Goal: Task Accomplishment & Management: Use online tool/utility

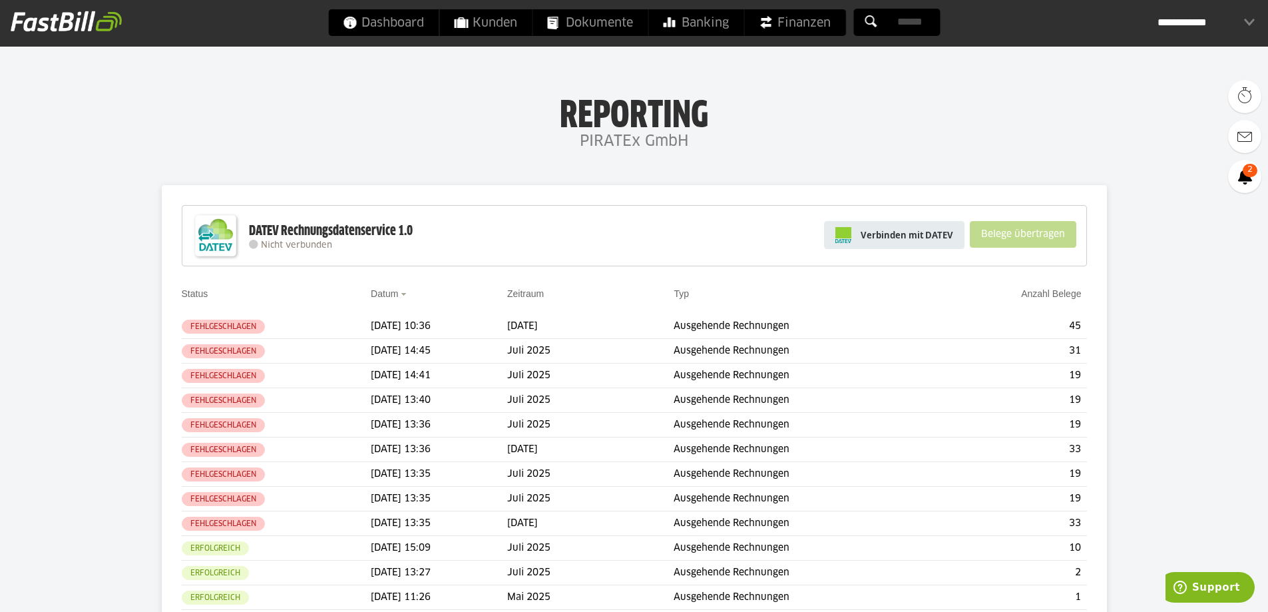
click at [884, 235] on span "Verbinden mit DATEV" at bounding box center [906, 234] width 92 height 13
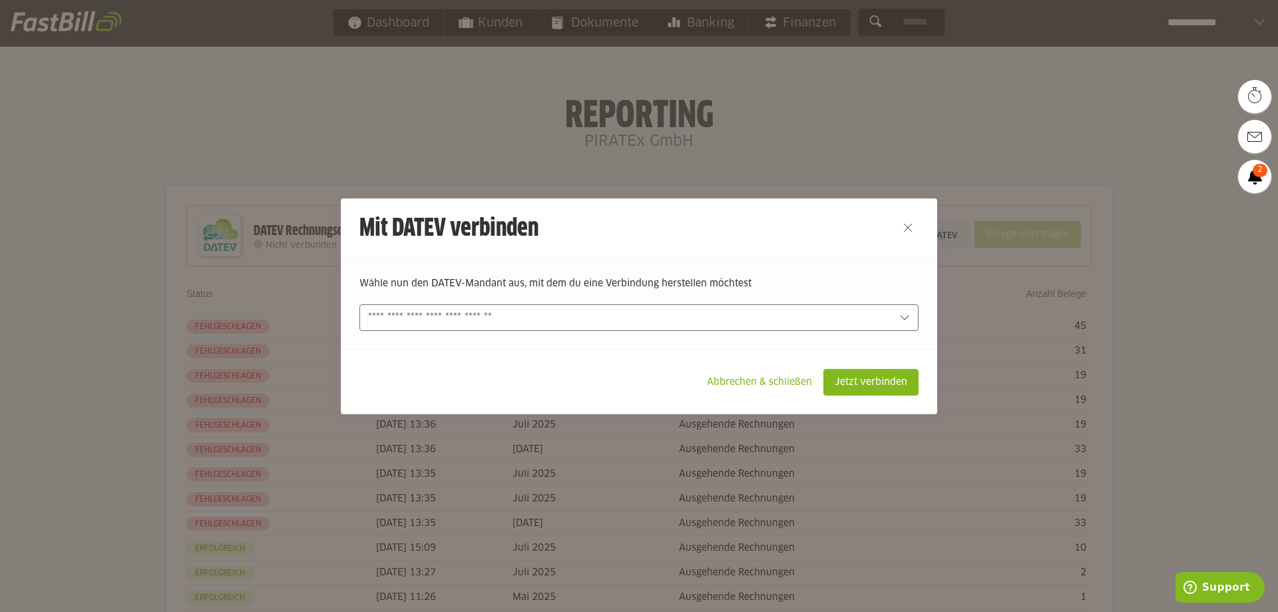
click at [560, 318] on input "text" at bounding box center [629, 317] width 523 height 15
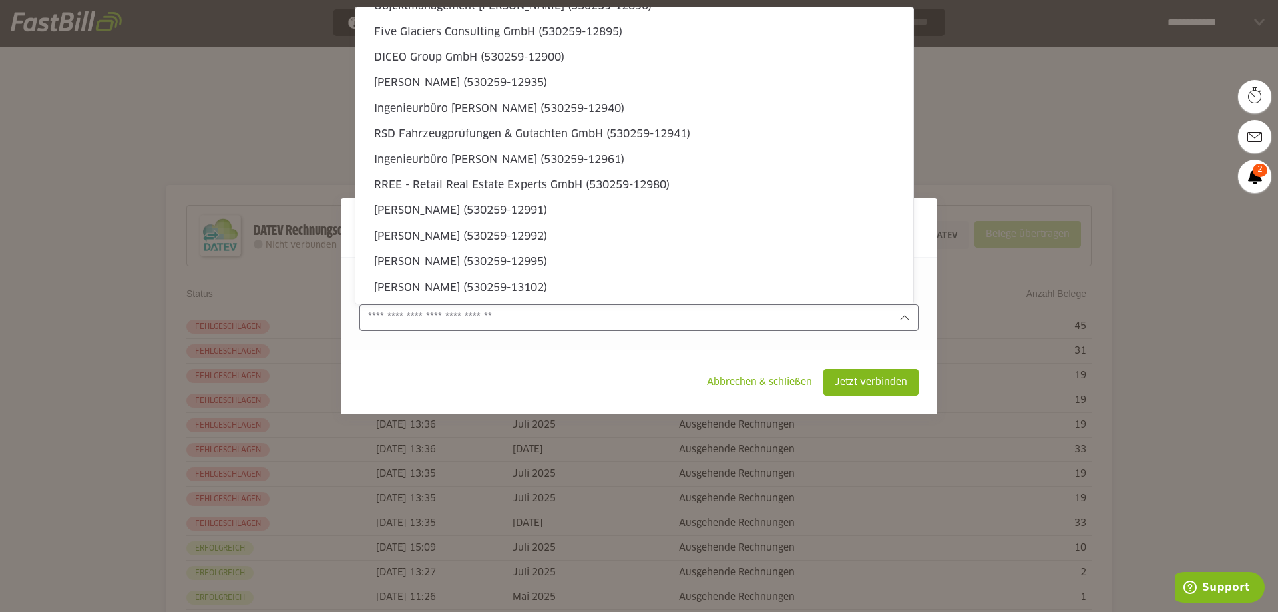
scroll to position [5692, 0]
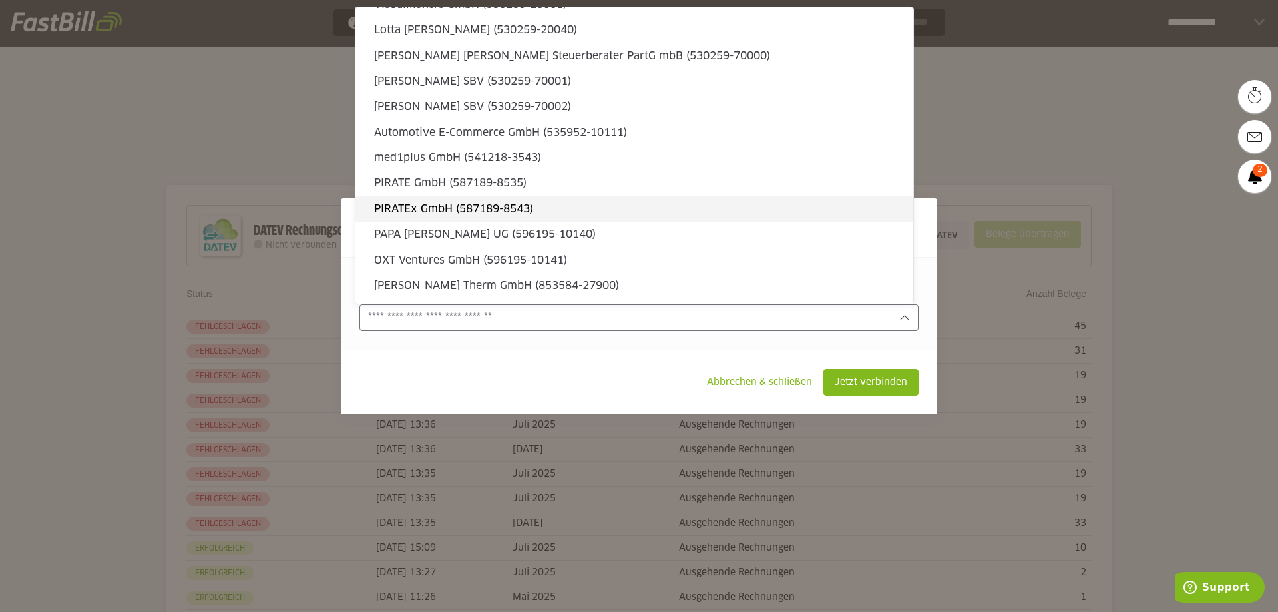
click at [435, 206] on slot "PIRATEx GmbH (587189-8543)" at bounding box center [638, 209] width 528 height 15
type input "**********"
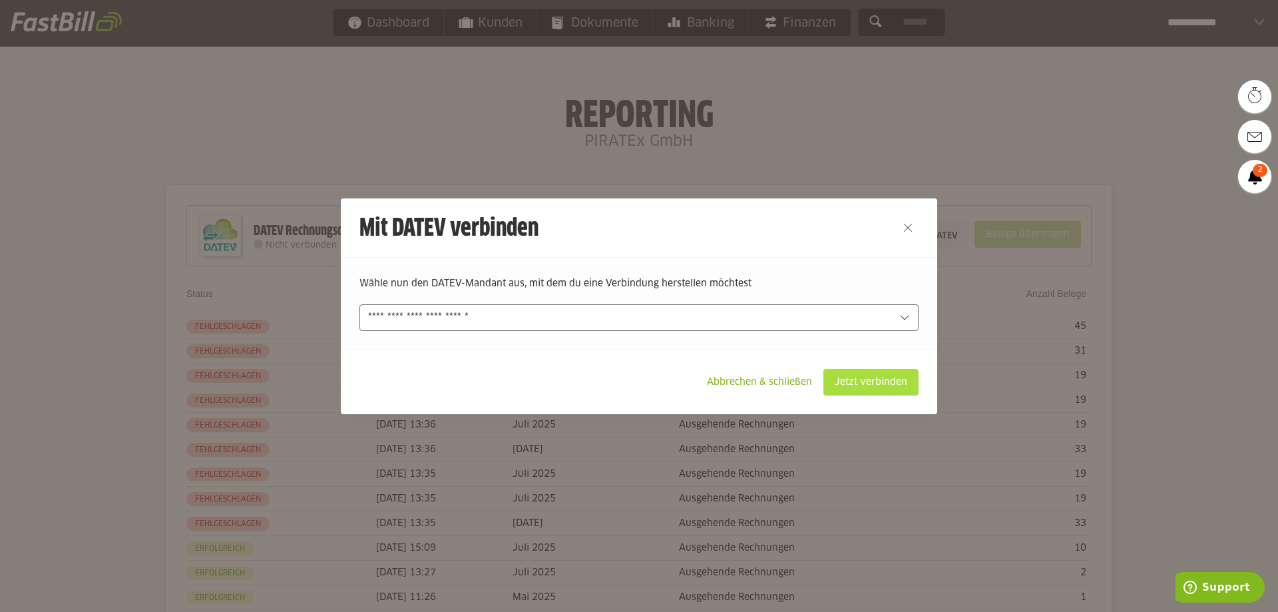
click at [844, 382] on slot "Jetzt verbinden" at bounding box center [871, 381] width 94 height 25
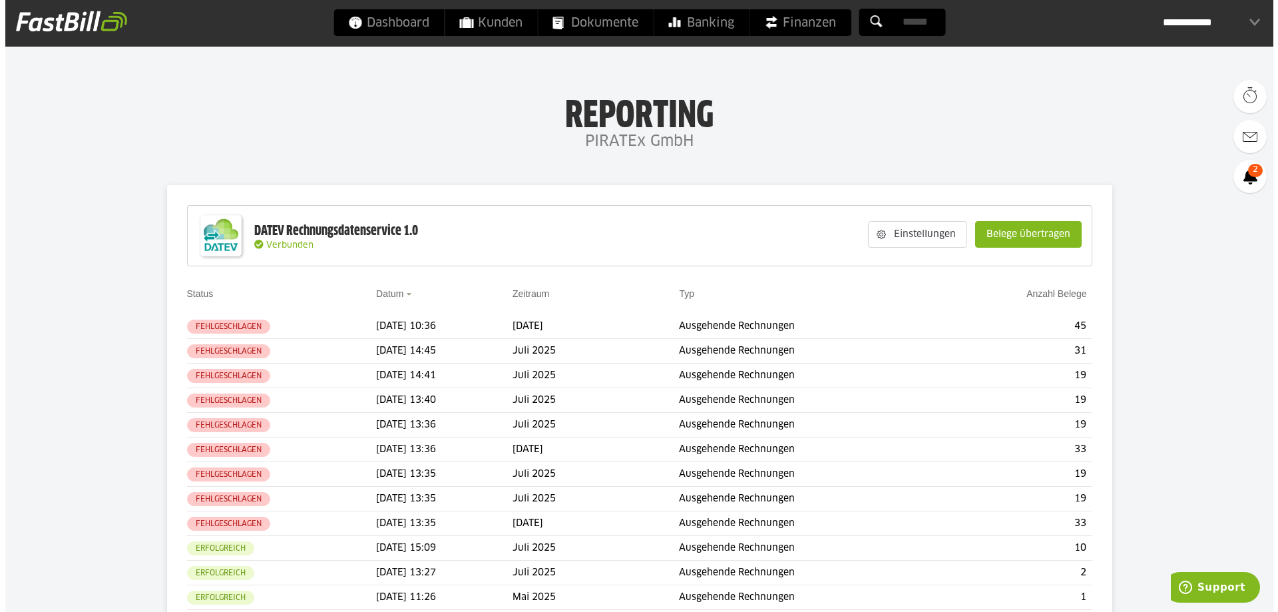
scroll to position [26, 0]
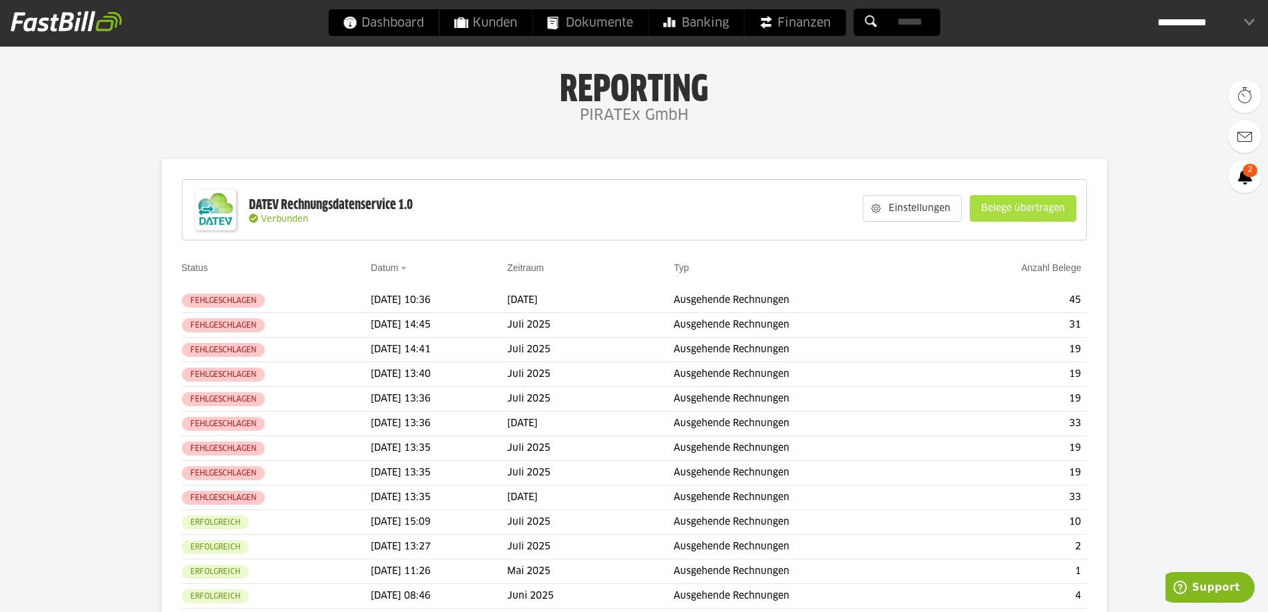
click at [1057, 204] on slot "Belege übertragen" at bounding box center [1022, 208] width 105 height 25
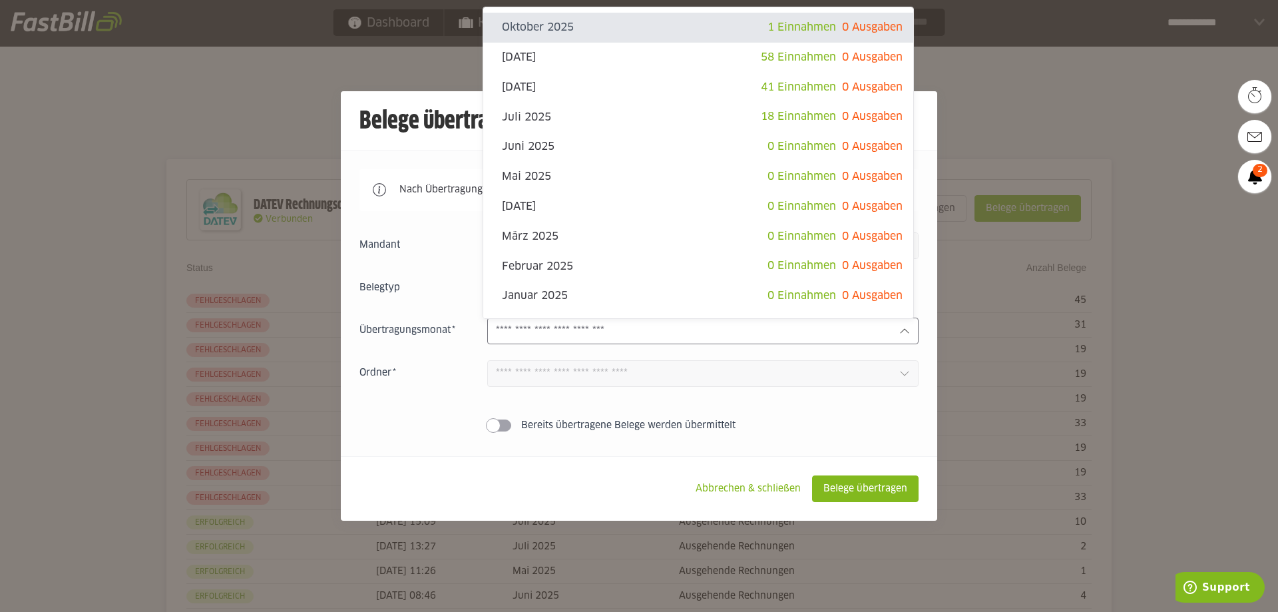
click at [594, 338] on input "text" at bounding box center [692, 330] width 393 height 15
click at [616, 85] on slot "[DATE]" at bounding box center [631, 87] width 259 height 15
type input "**********"
type input "*******"
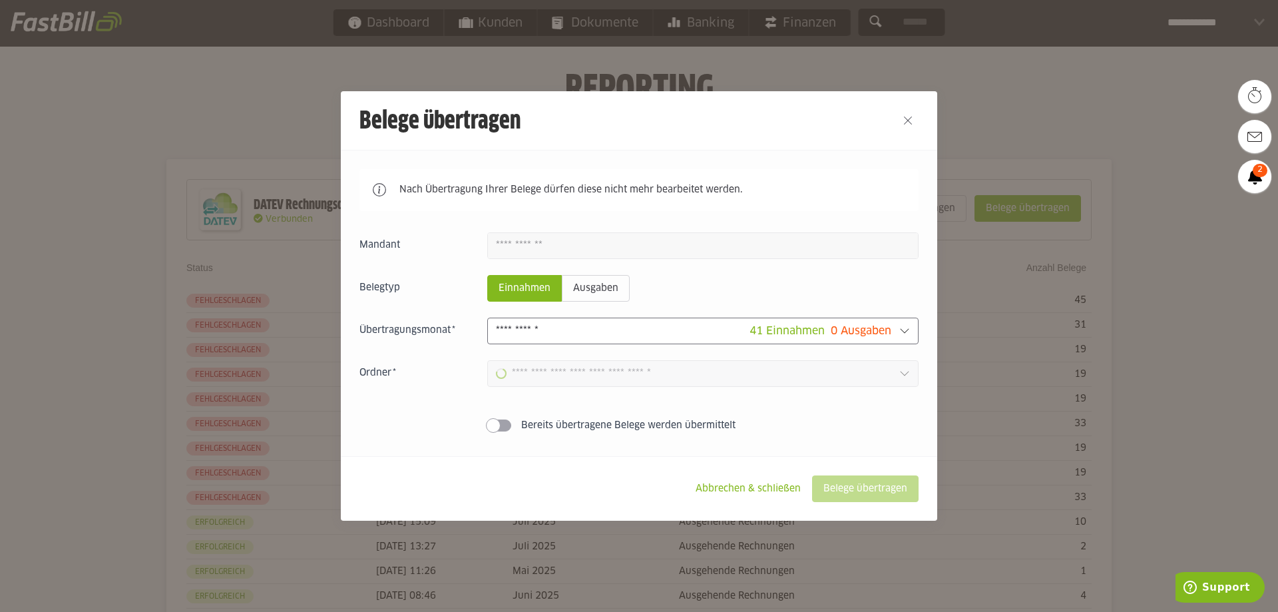
type input "**********"
click at [852, 482] on slot "Belege übertragen" at bounding box center [864, 488] width 105 height 25
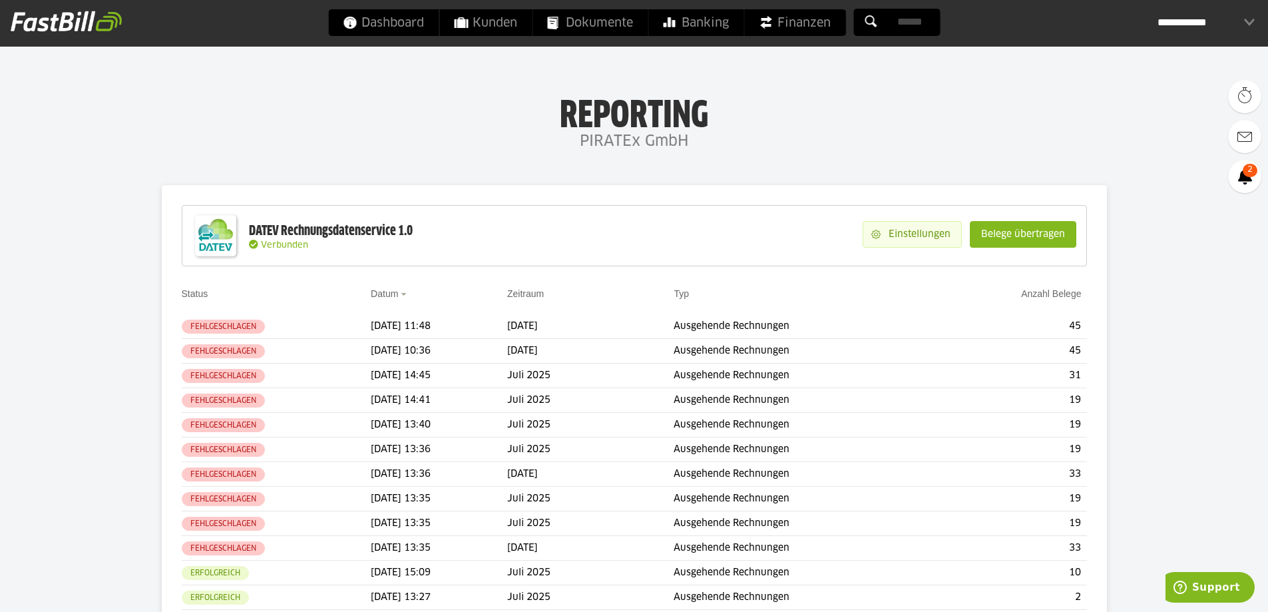
click at [920, 237] on slot "Einstellungen" at bounding box center [920, 234] width 81 height 25
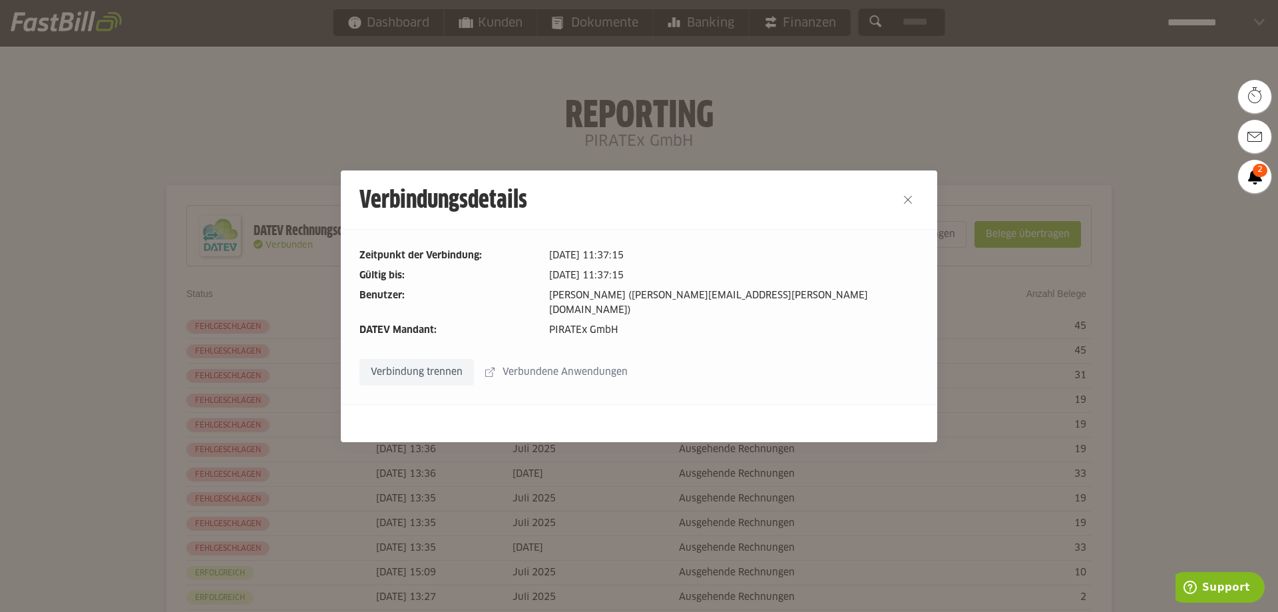
click at [591, 367] on slot "Verbundene Anwendungen" at bounding box center [566, 371] width 144 height 25
click at [897, 210] on button "Close" at bounding box center [907, 199] width 21 height 21
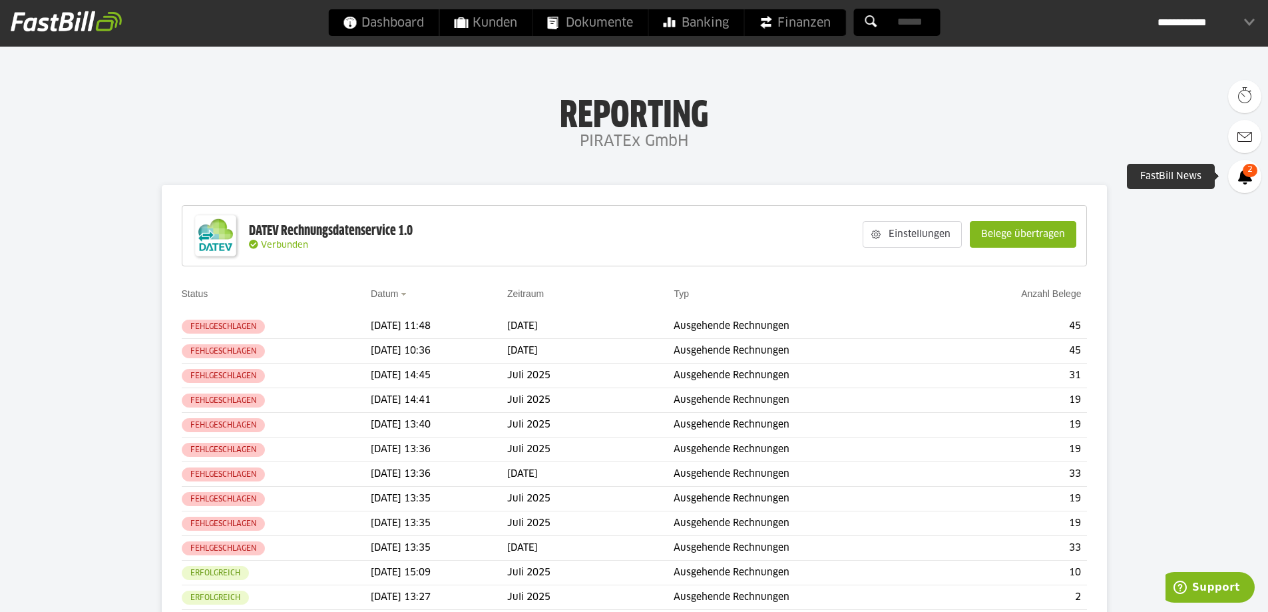
click at [1243, 180] on icon at bounding box center [1245, 176] width 14 height 16
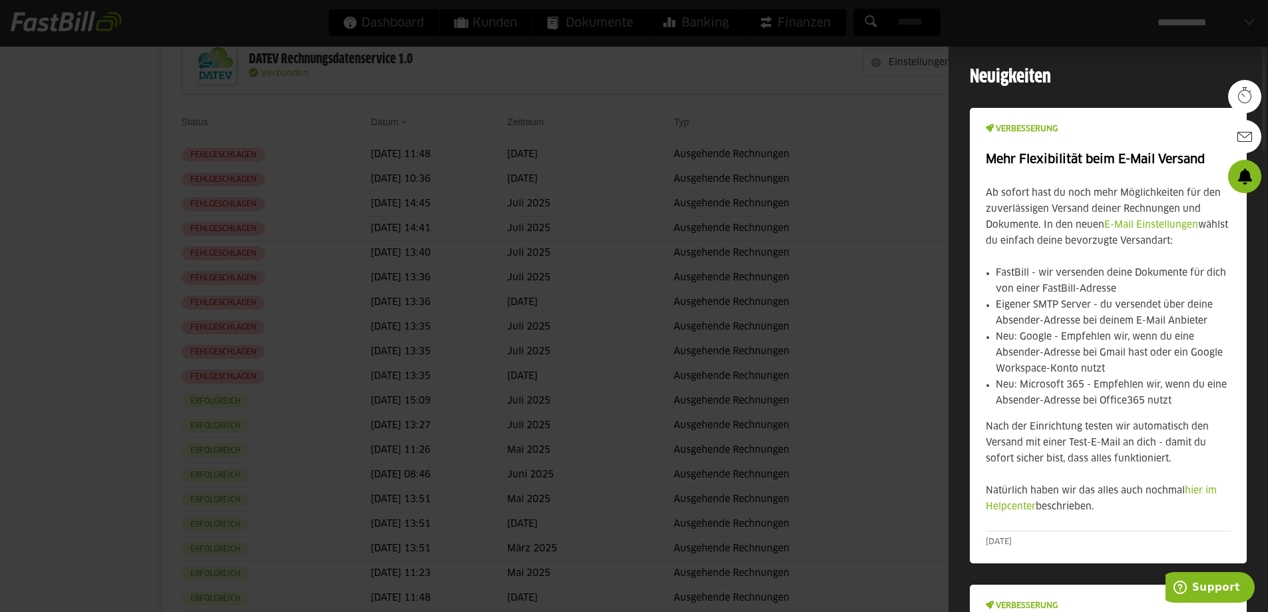
scroll to position [142, 0]
drag, startPoint x: 1262, startPoint y: 125, endPoint x: 1262, endPoint y: 156, distance: 31.3
click at [1262, 156] on div "00:00 Details" at bounding box center [1248, 140] width 40 height 120
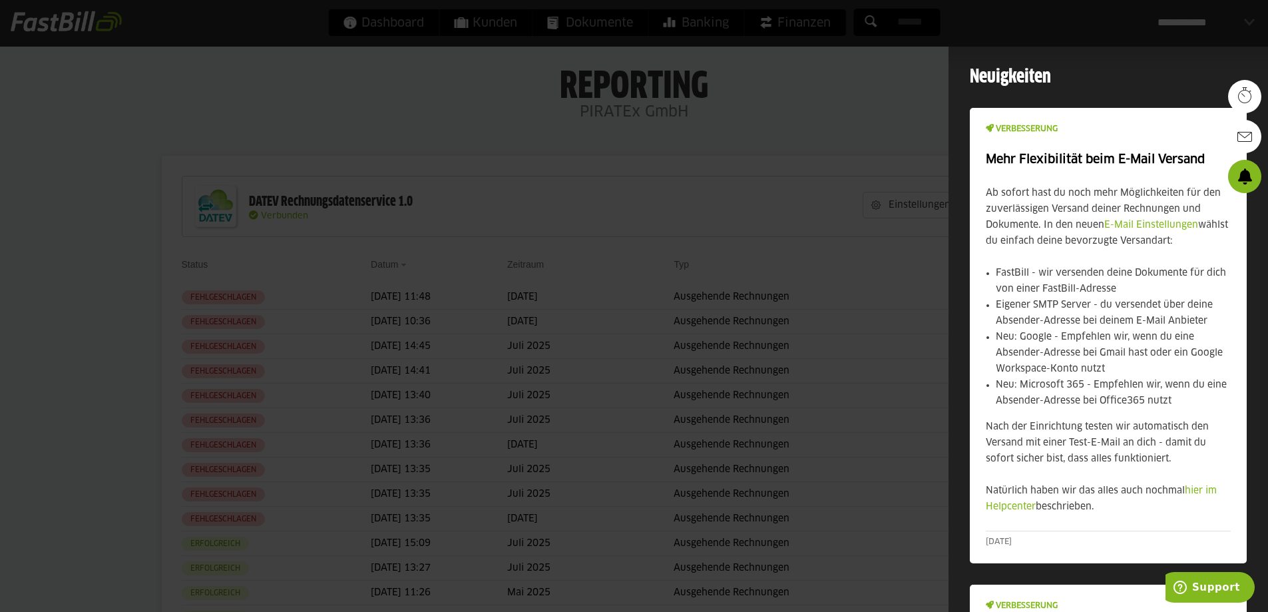
scroll to position [0, 0]
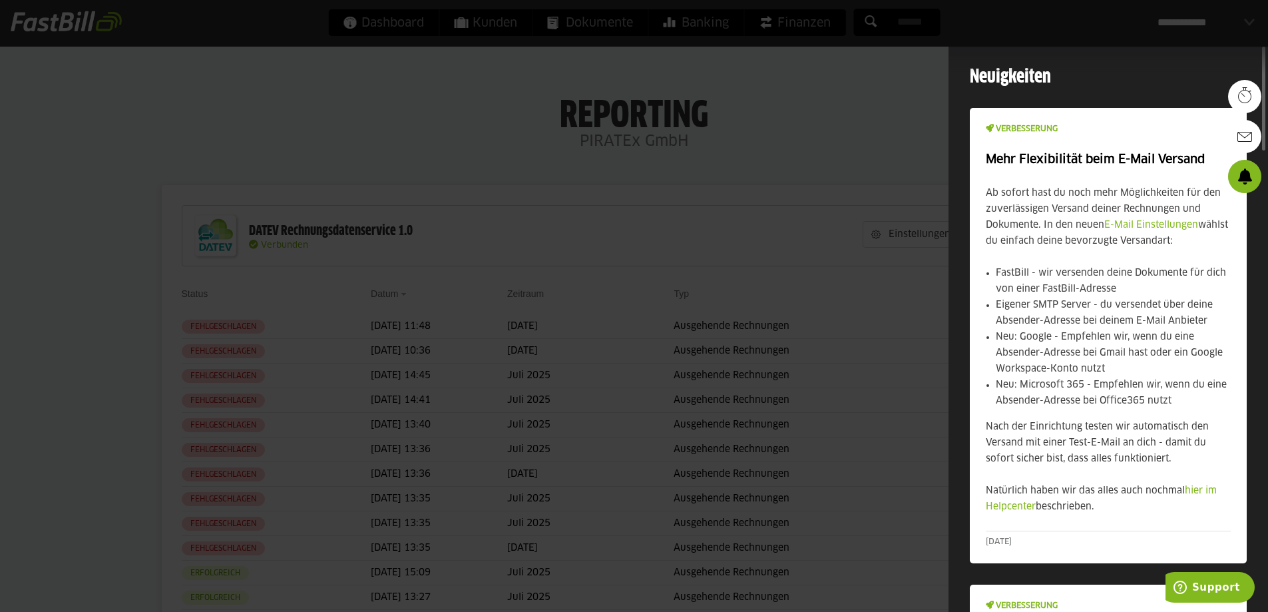
drag, startPoint x: 889, startPoint y: 59, endPoint x: 874, endPoint y: 69, distance: 18.6
click at [884, 60] on div at bounding box center [634, 306] width 1268 height 612
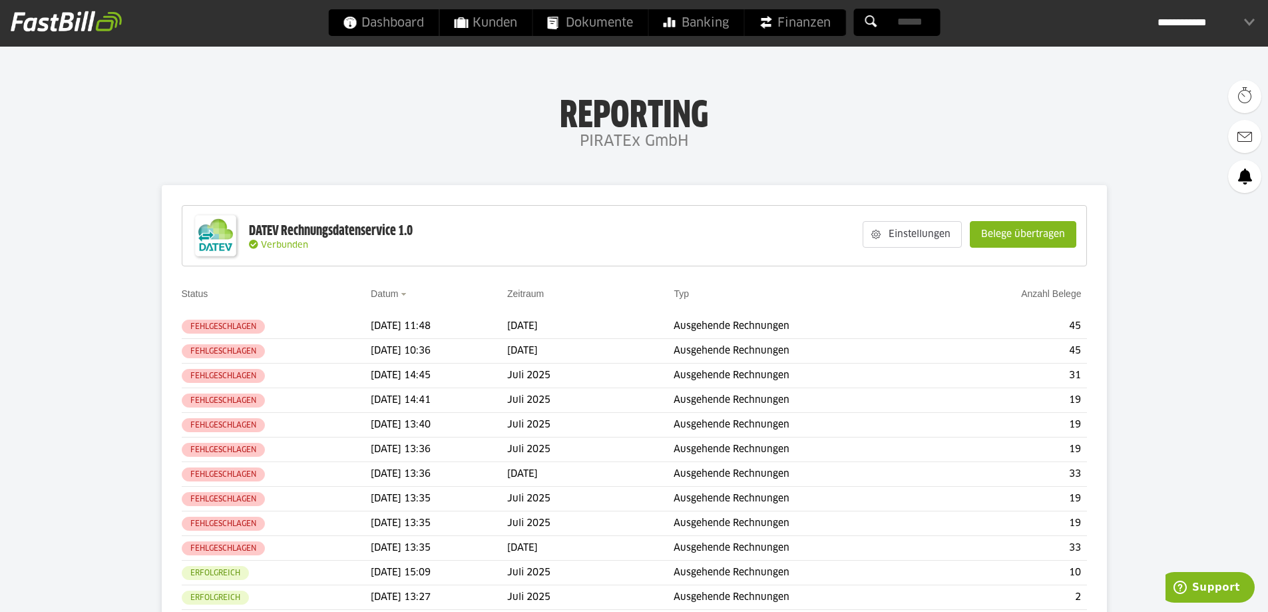
click at [854, 116] on h1 "Reporting" at bounding box center [633, 111] width 1001 height 35
click at [850, 323] on td "Ausgehende Rechnungen" at bounding box center [805, 326] width 264 height 25
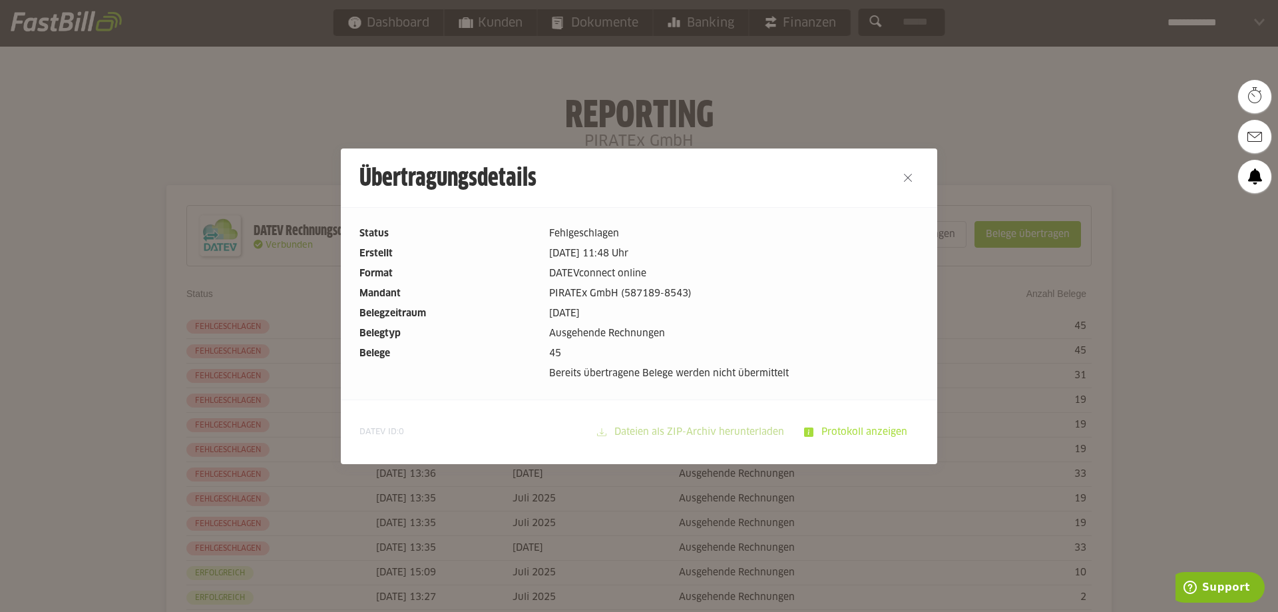
click at [842, 431] on slot "Protokoll anzeigen" at bounding box center [865, 431] width 104 height 25
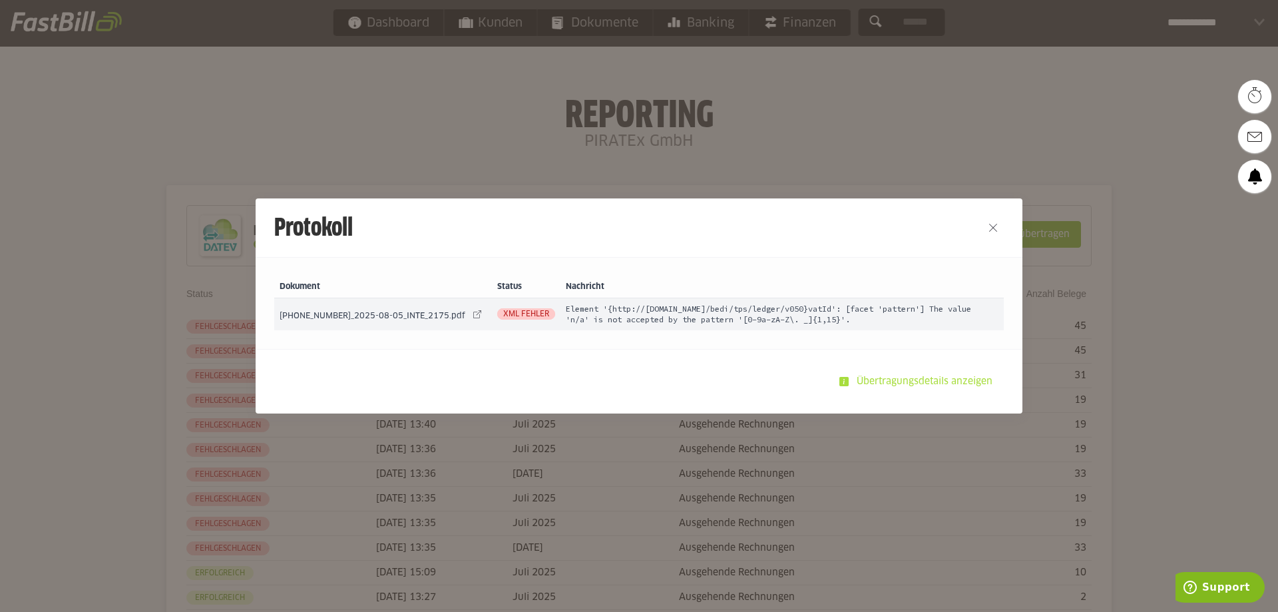
click at [878, 385] on slot "Übertragungsdetails anzeigen" at bounding box center [925, 381] width 154 height 25
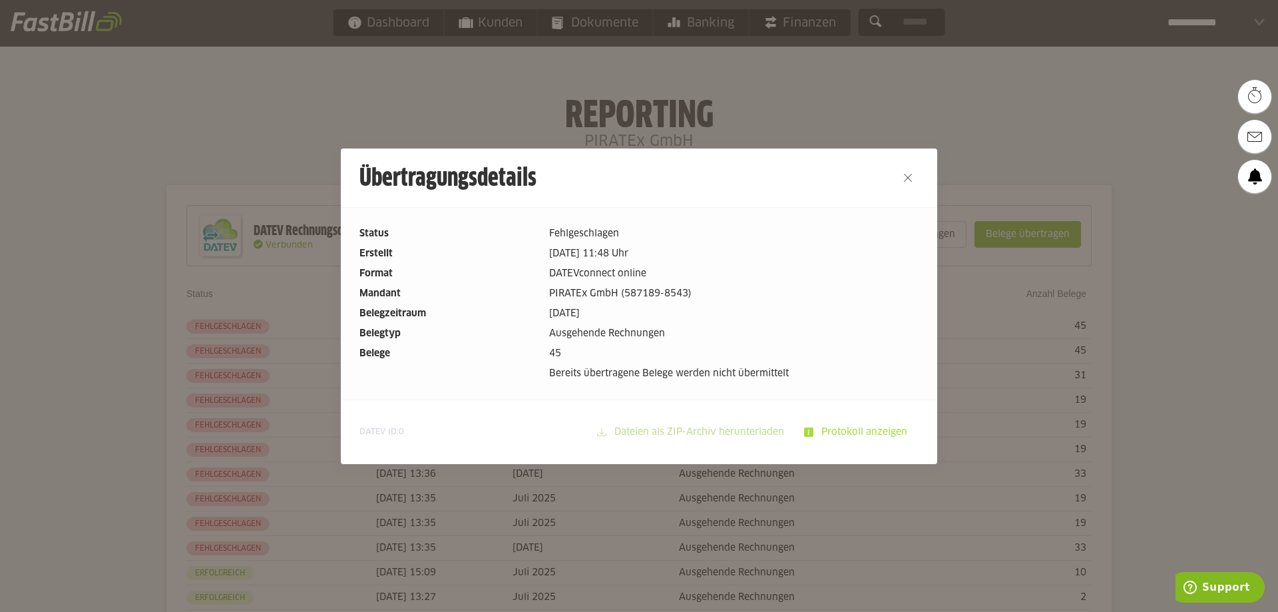
click at [858, 429] on slot "Protokoll anzeigen" at bounding box center [865, 431] width 104 height 25
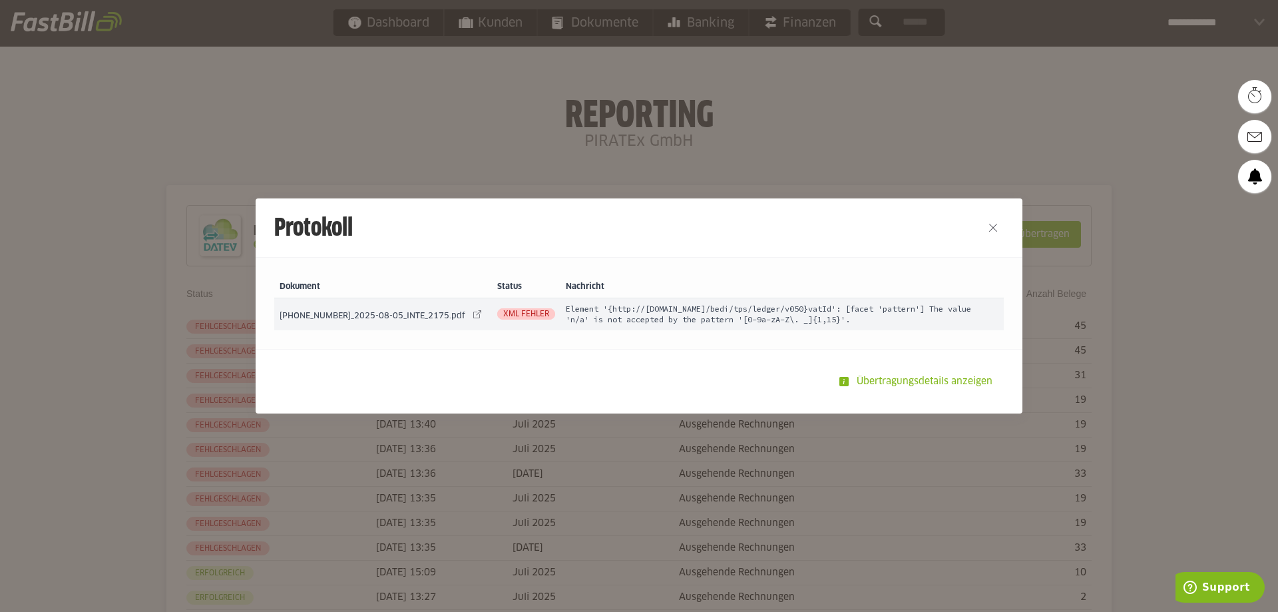
drag, startPoint x: 653, startPoint y: 220, endPoint x: 983, endPoint y: 216, distance: 330.1
click at [983, 216] on header "Protokoll" at bounding box center [639, 227] width 767 height 59
drag, startPoint x: 569, startPoint y: 221, endPoint x: 691, endPoint y: 211, distance: 122.8
click at [691, 211] on h2 "Protokoll" at bounding box center [610, 227] width 708 height 59
click at [991, 231] on button "Close" at bounding box center [992, 227] width 21 height 21
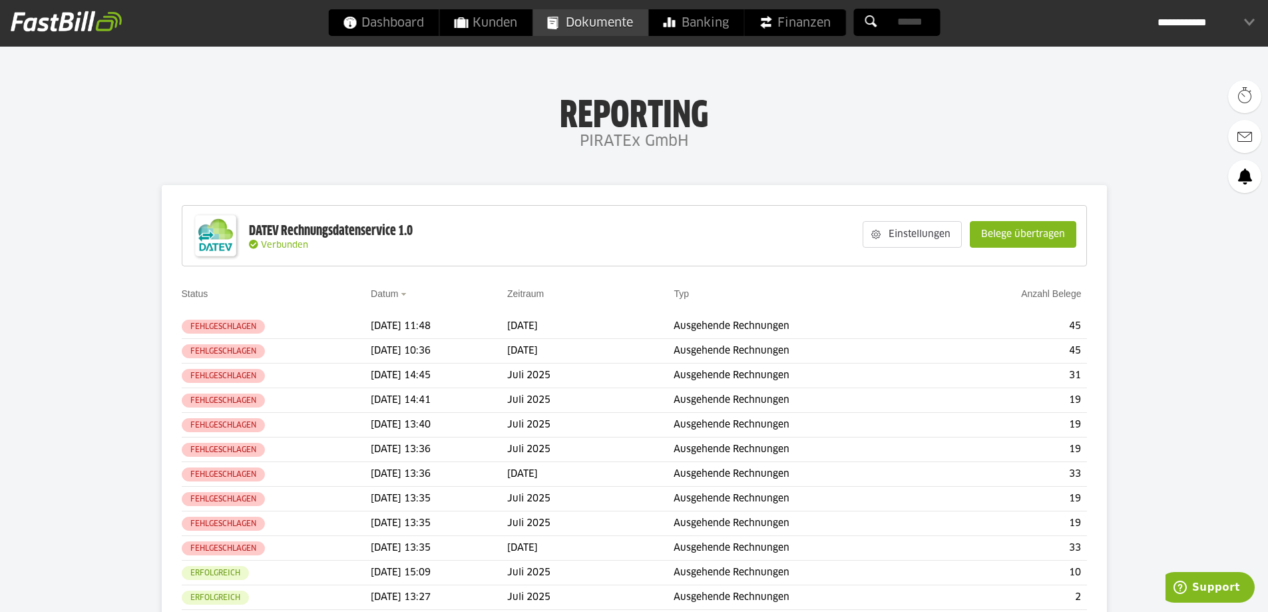
click at [602, 18] on span "Dokumente" at bounding box center [590, 22] width 86 height 27
click at [281, 246] on span "Verbunden" at bounding box center [284, 245] width 47 height 9
click at [918, 240] on slot "Einstellungen" at bounding box center [920, 234] width 81 height 25
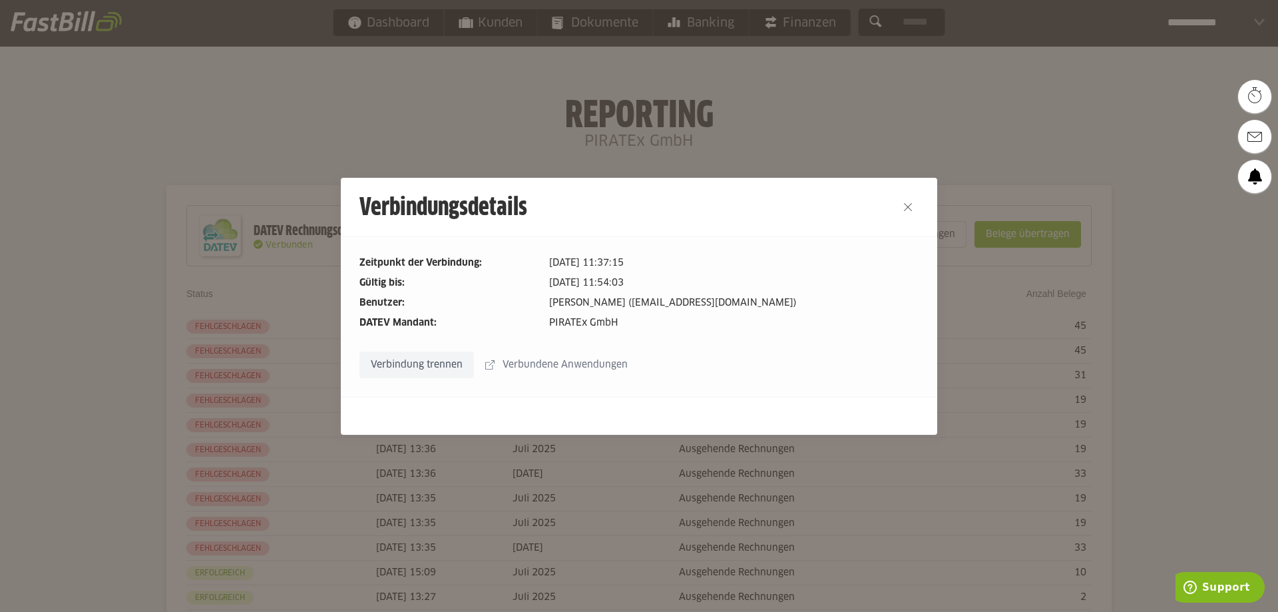
click at [427, 361] on slot "Verbindung trennen" at bounding box center [416, 364] width 113 height 25
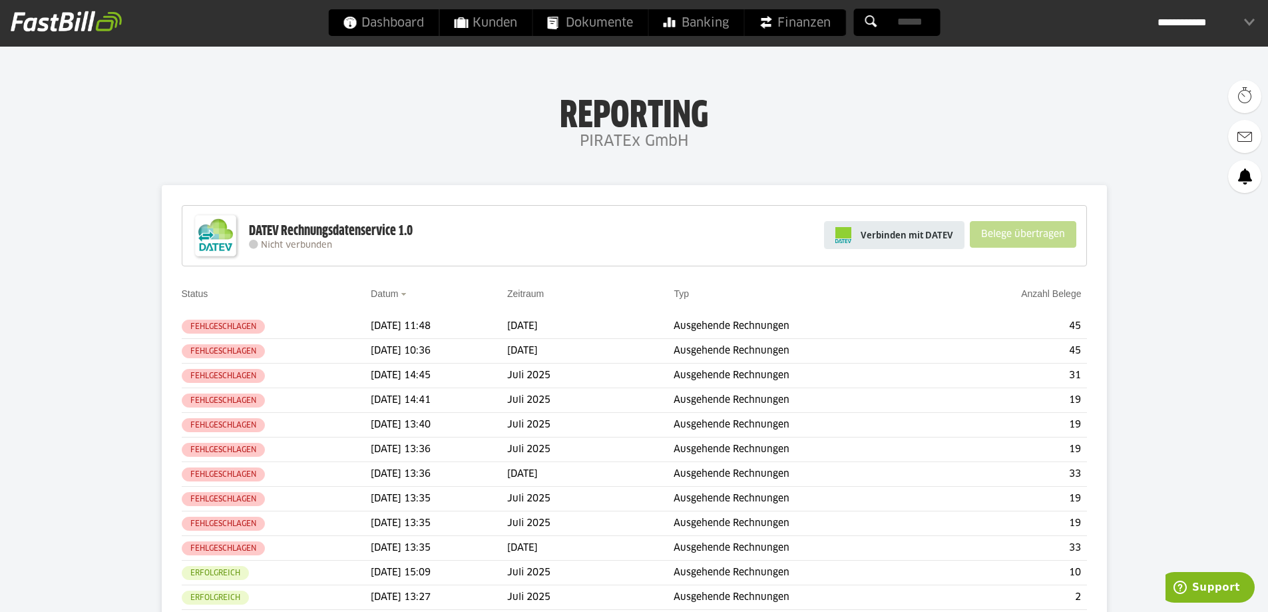
click at [916, 238] on span "Verbinden mit DATEV" at bounding box center [906, 234] width 92 height 13
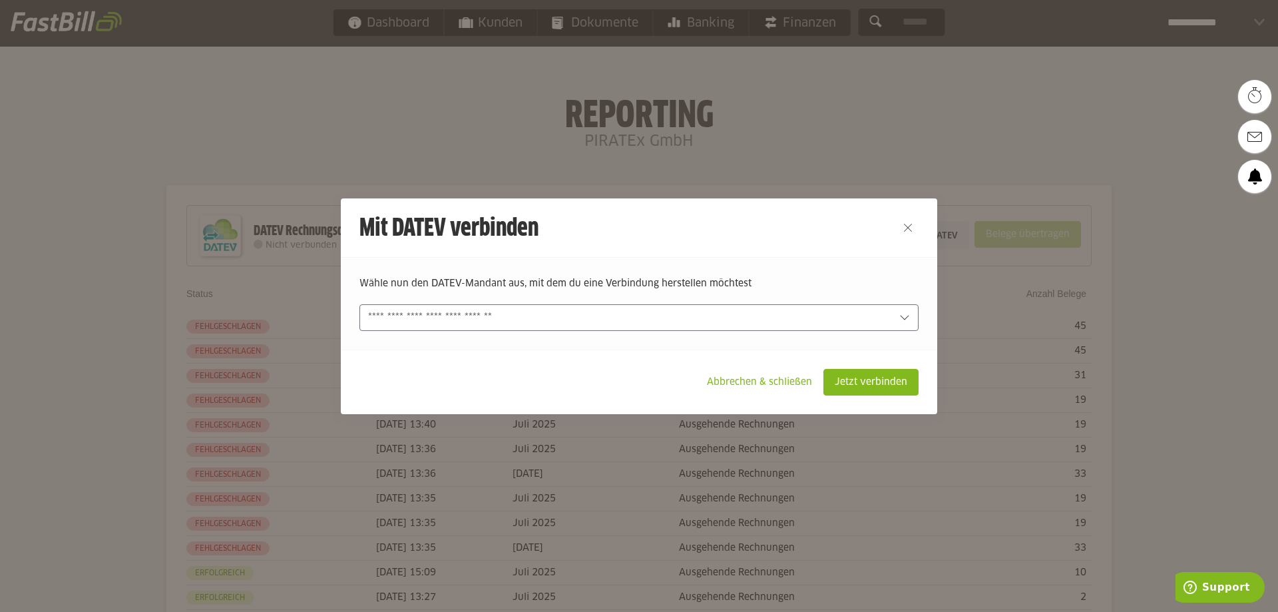
click at [0, 0] on input "text" at bounding box center [0, 0] width 0 height 0
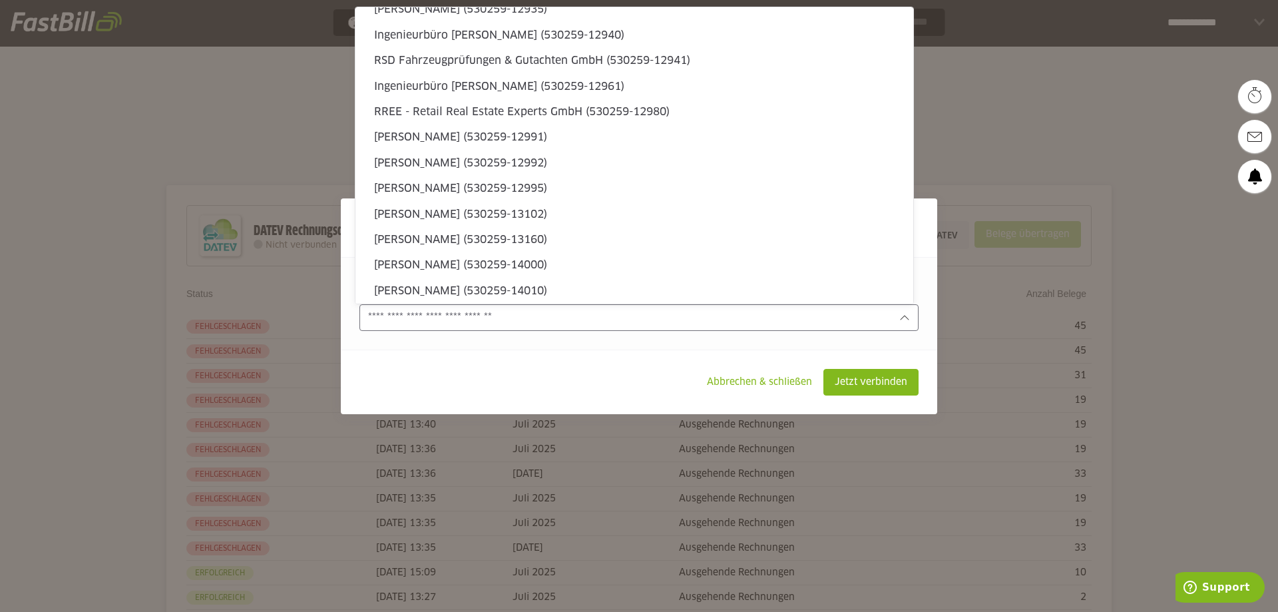
scroll to position [5282, 0]
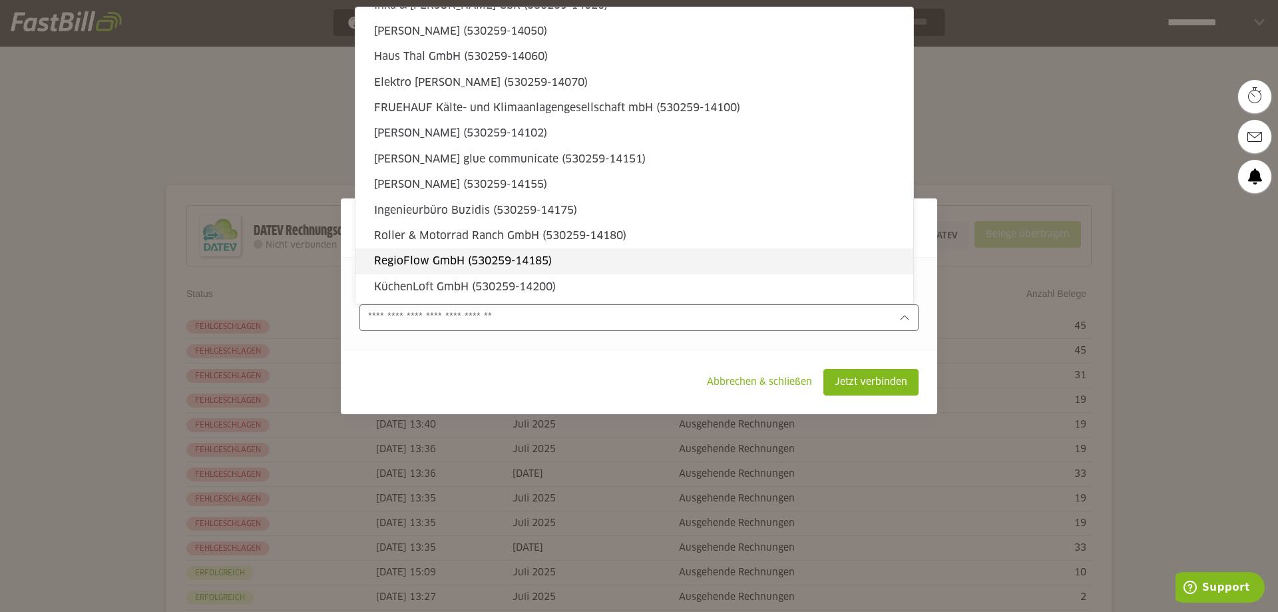
type sl-option "530259-10502"
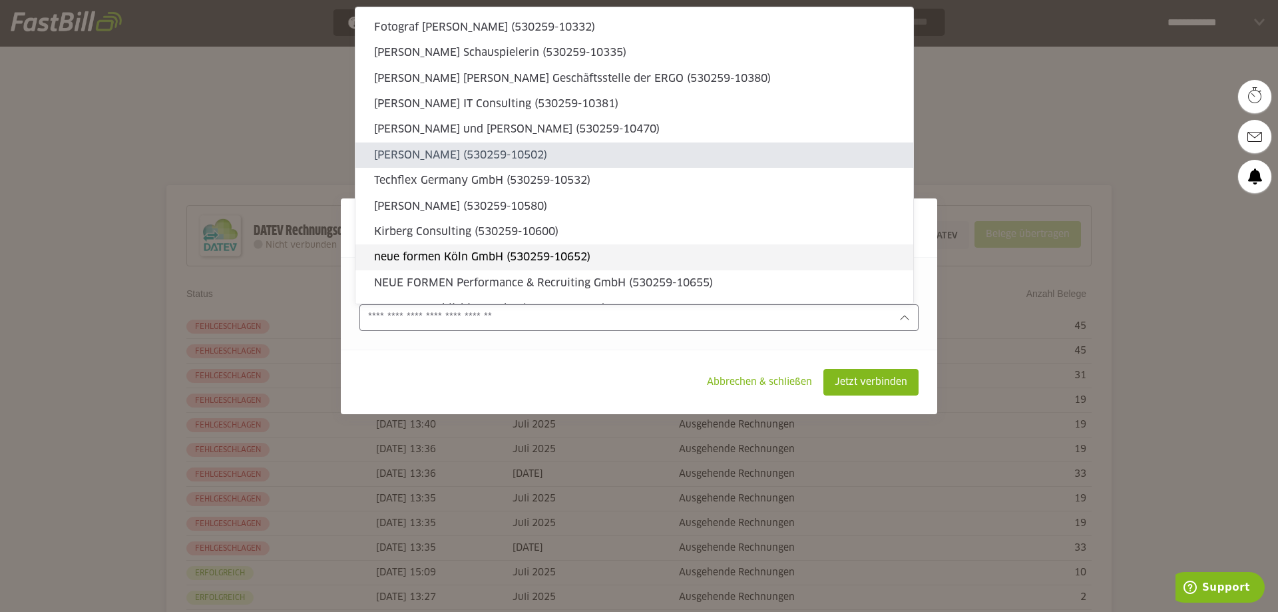
scroll to position [5692, 0]
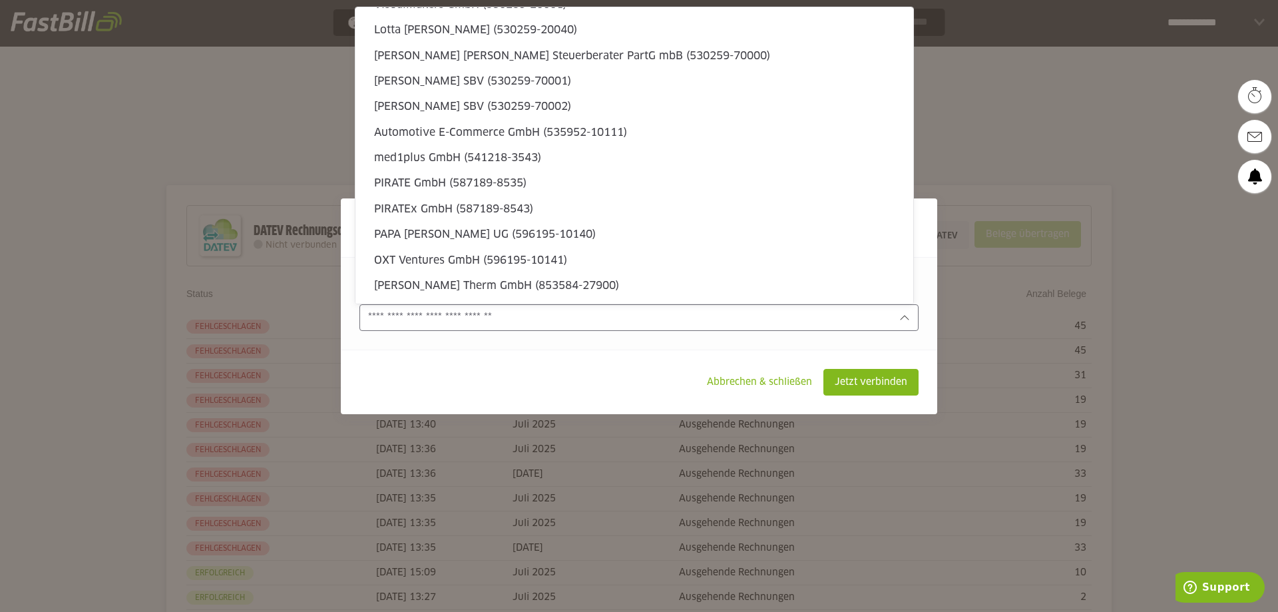
type sl-option "587189-8535"
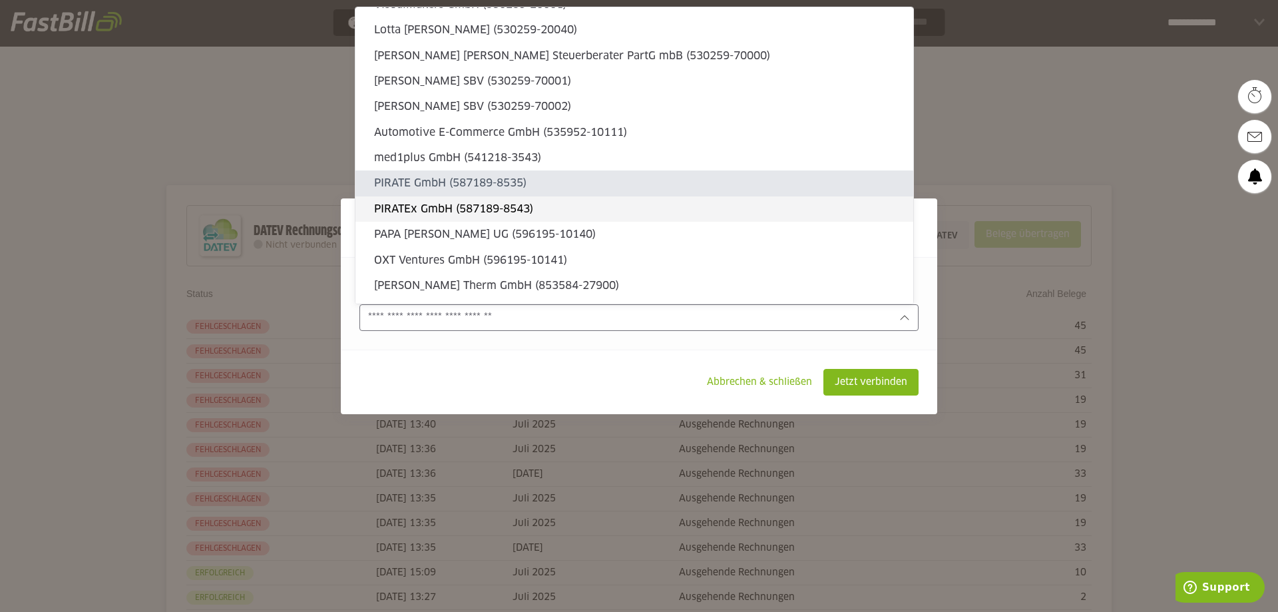
click at [485, 214] on slot "PIRATEx GmbH (587189-8543)" at bounding box center [638, 209] width 528 height 15
type input "**********"
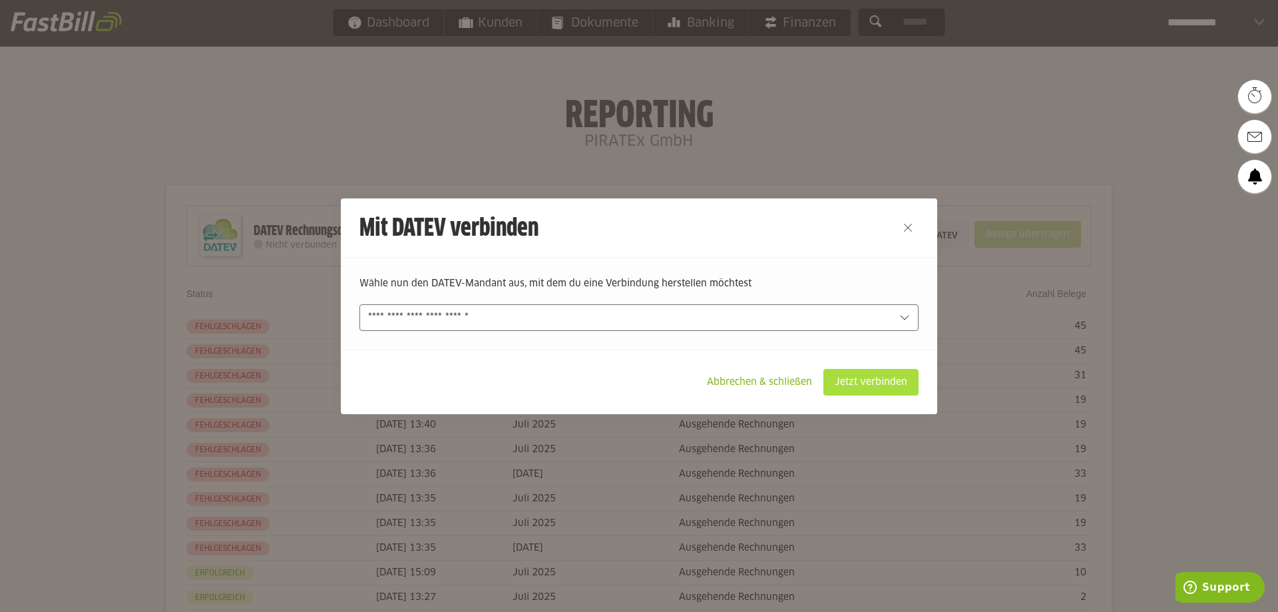
click at [899, 384] on slot "Jetzt verbinden" at bounding box center [871, 381] width 94 height 25
click at [870, 384] on slot "Jetzt verbinden" at bounding box center [871, 381] width 94 height 25
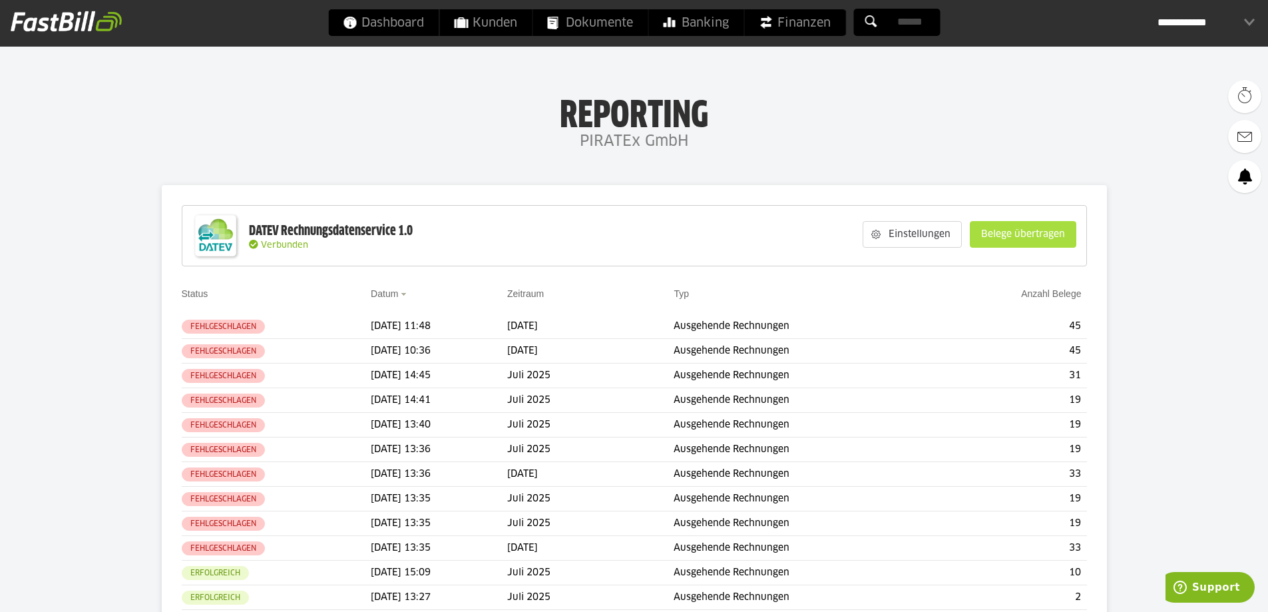
click at [1049, 238] on slot "Belege übertragen" at bounding box center [1022, 234] width 105 height 25
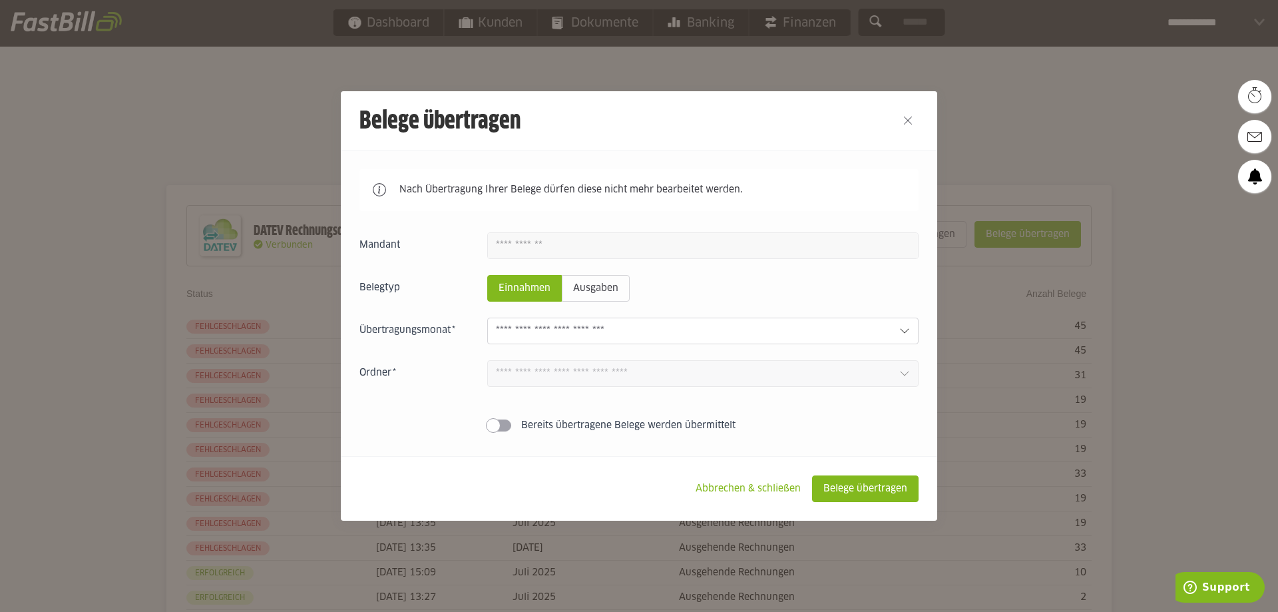
click at [653, 333] on input "text" at bounding box center [692, 330] width 393 height 15
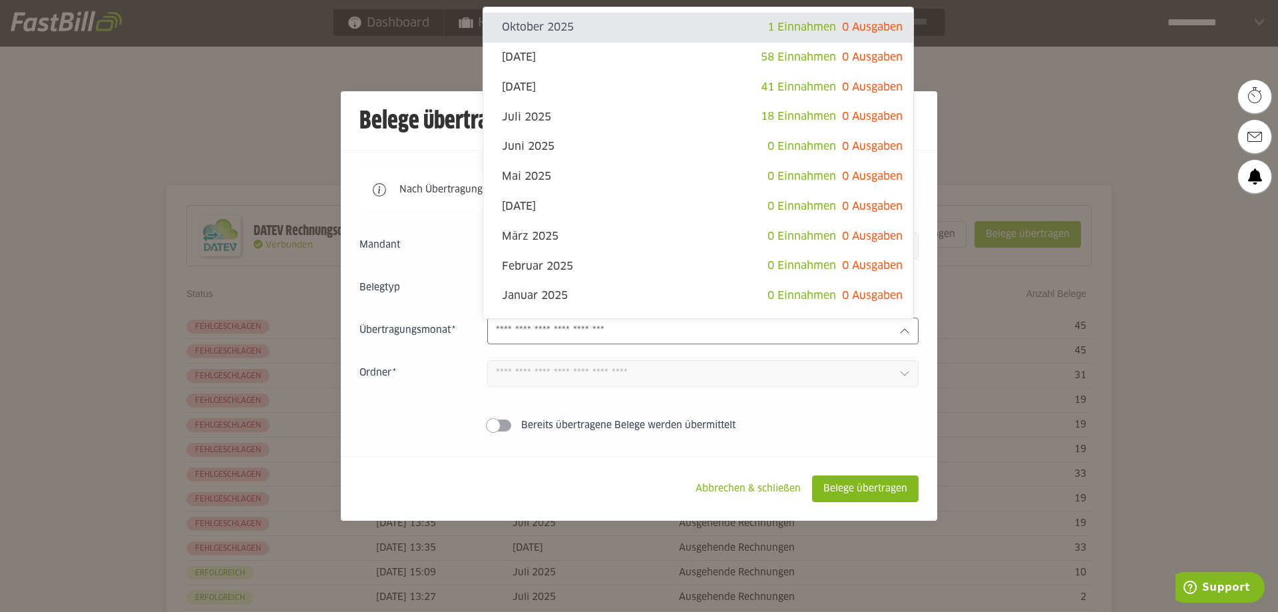
click at [653, 333] on input "text" at bounding box center [692, 330] width 393 height 15
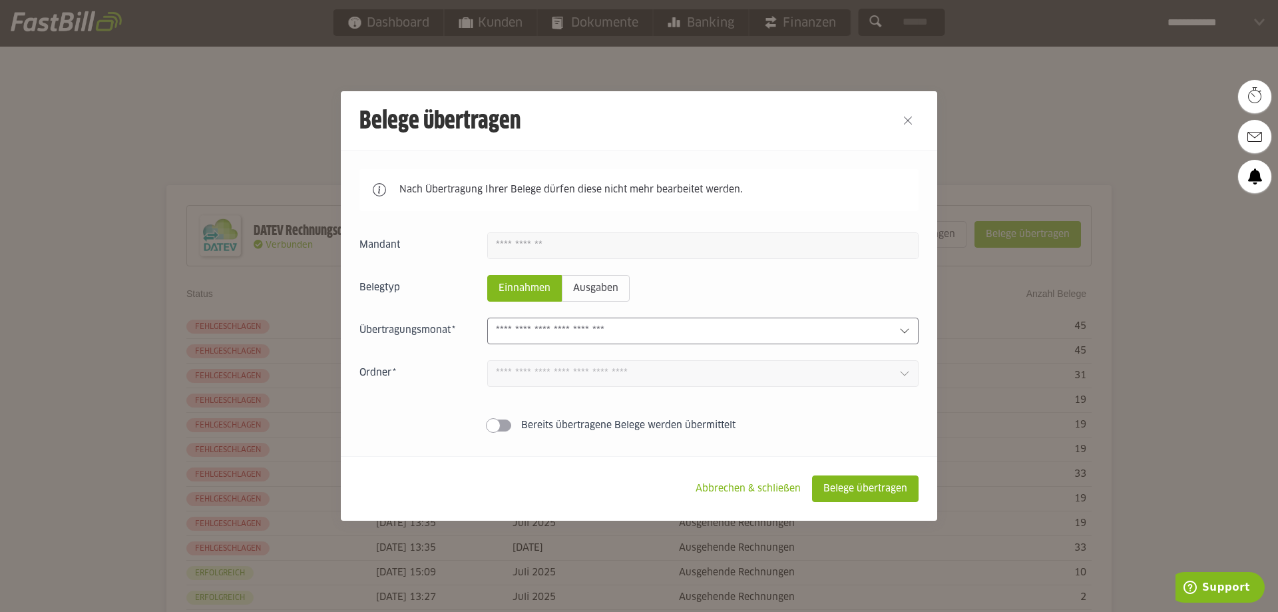
click at [653, 333] on input "text" at bounding box center [692, 330] width 393 height 15
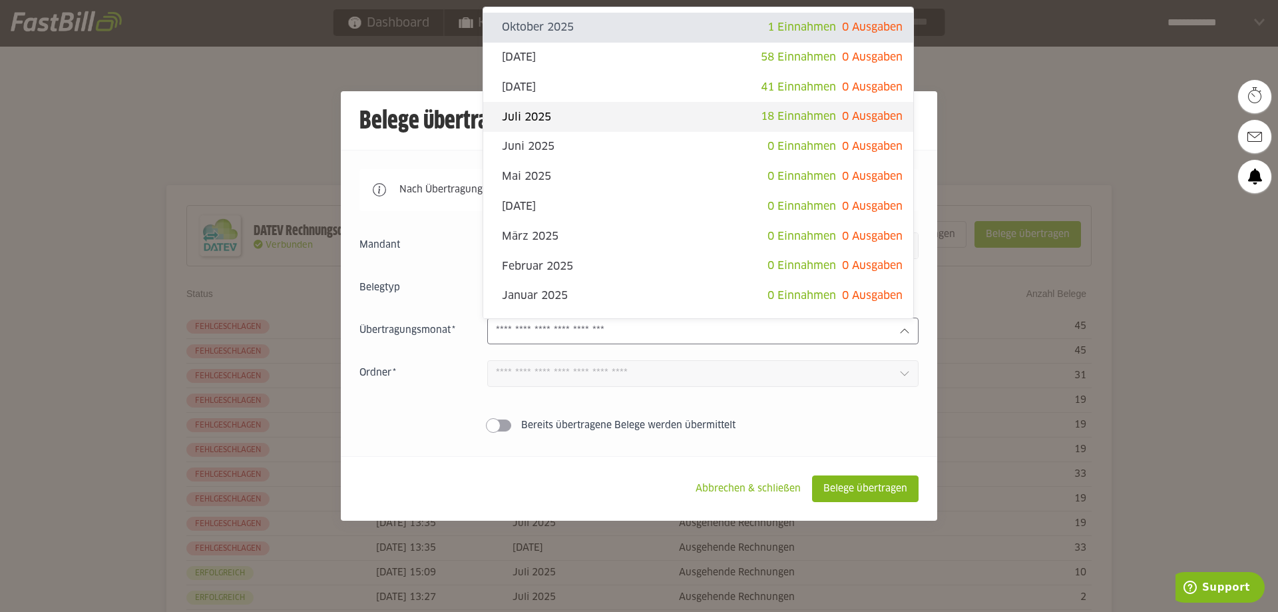
click at [699, 119] on slot "Juli 2025" at bounding box center [631, 117] width 259 height 15
type input "*********"
type input "*******"
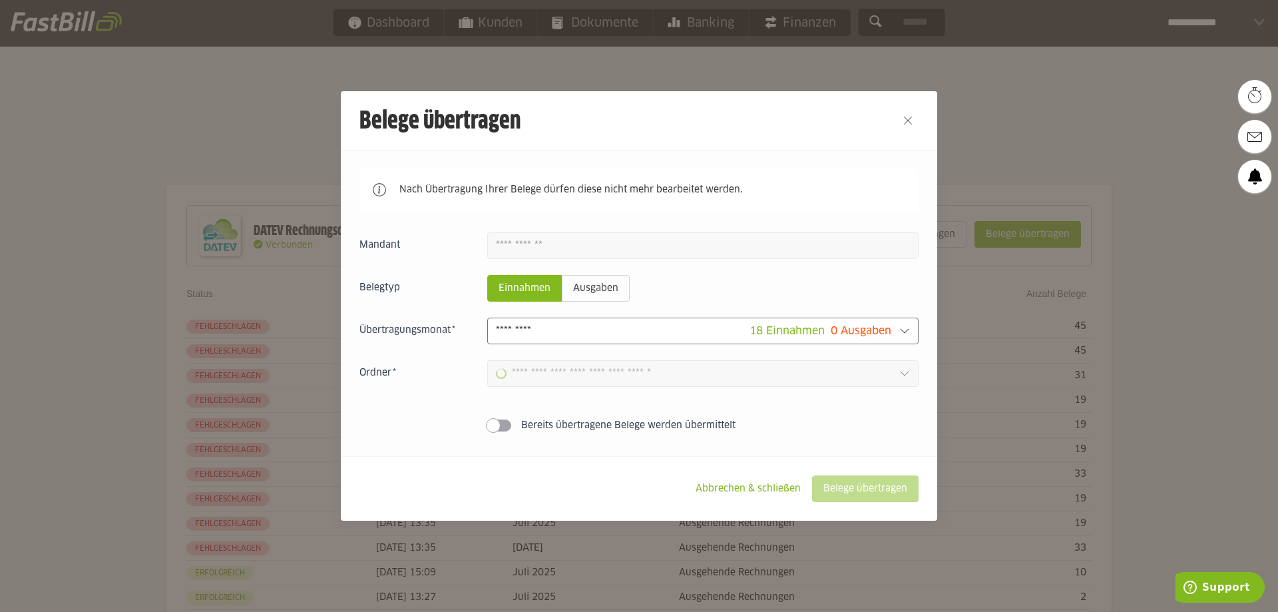
type input "**********"
click at [840, 482] on slot "Belege übertragen" at bounding box center [864, 488] width 105 height 25
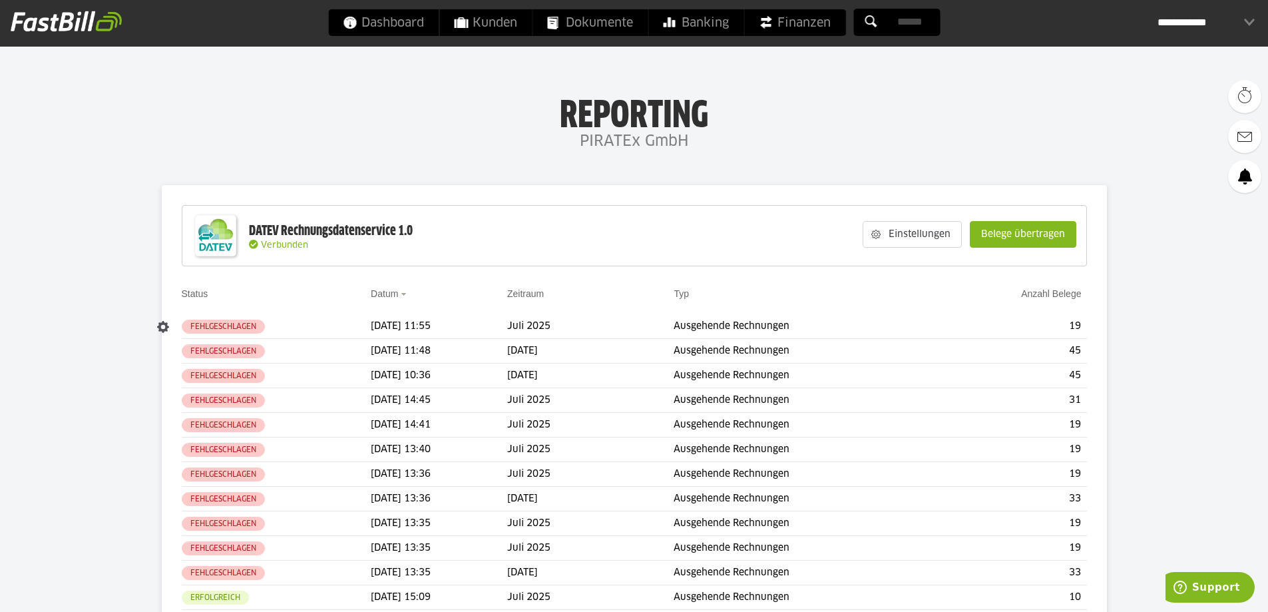
click at [1035, 316] on td "19" at bounding box center [1012, 326] width 149 height 25
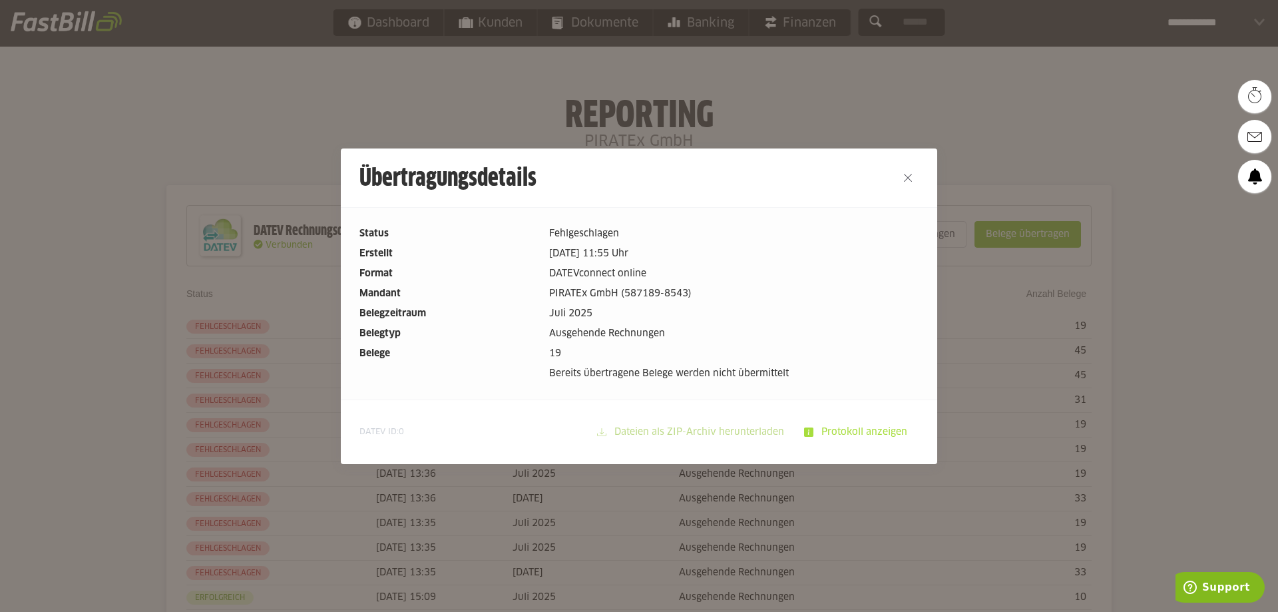
click at [866, 435] on slot "Protokoll anzeigen" at bounding box center [865, 431] width 104 height 25
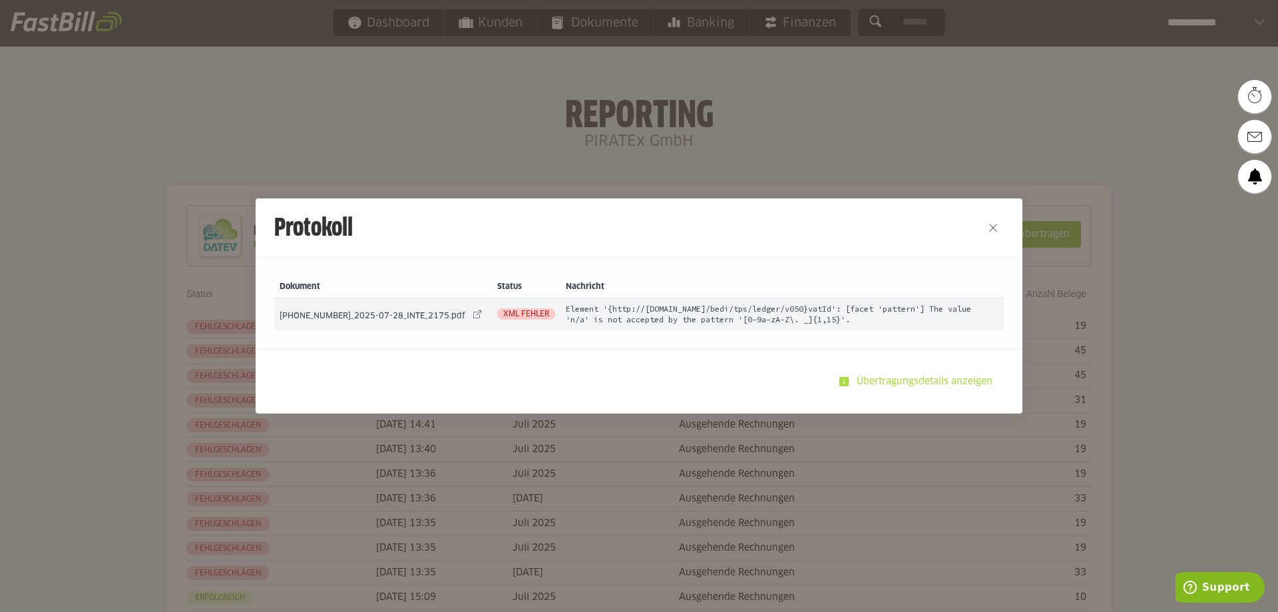
click at [907, 382] on slot "Übertragungsdetails anzeigen" at bounding box center [925, 381] width 154 height 25
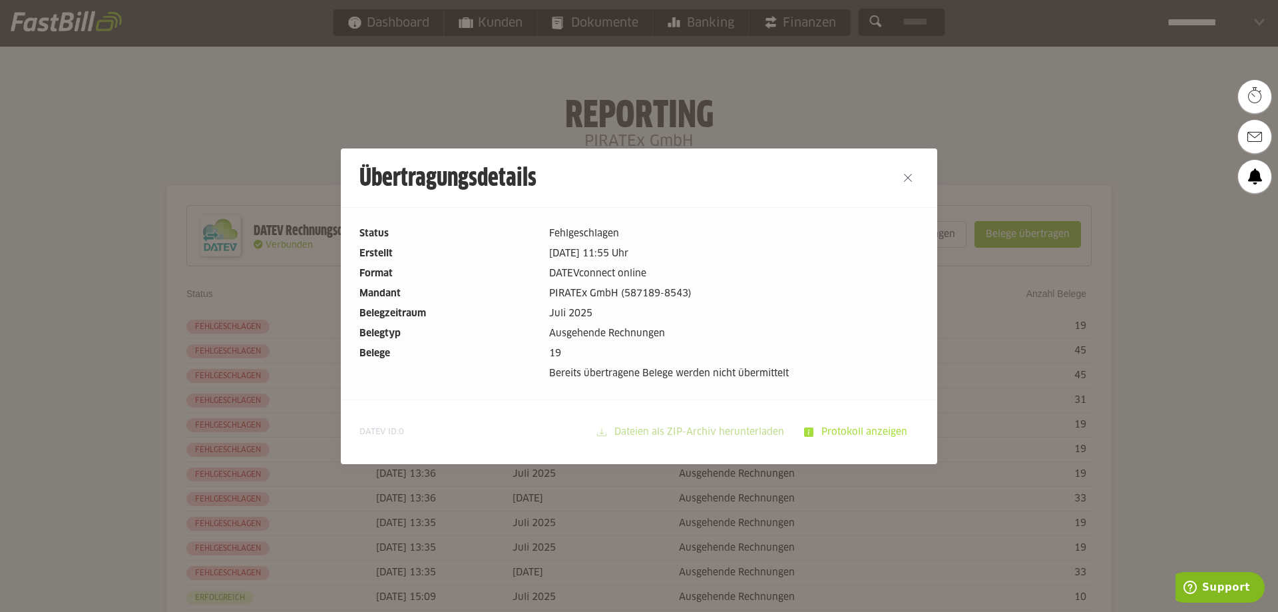
click at [854, 433] on slot "Protokoll anzeigen" at bounding box center [865, 431] width 104 height 25
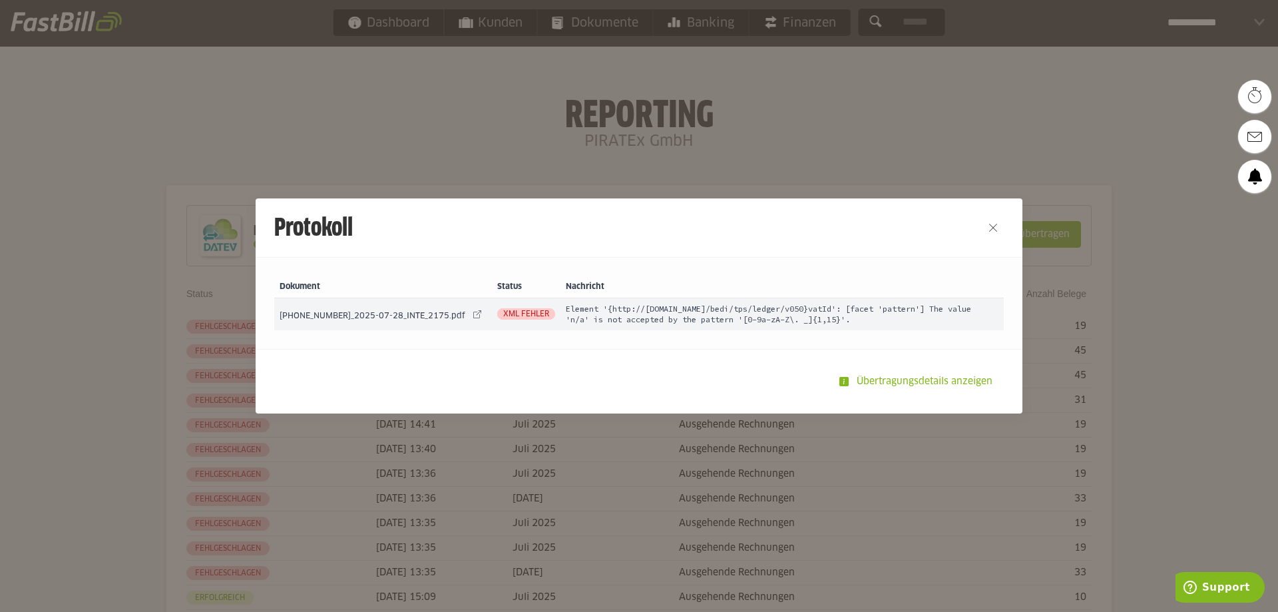
click at [503, 315] on span "XML Fehler" at bounding box center [526, 313] width 58 height 11
click at [468, 313] on link at bounding box center [477, 314] width 19 height 19
click at [984, 225] on button "Close" at bounding box center [992, 227] width 21 height 21
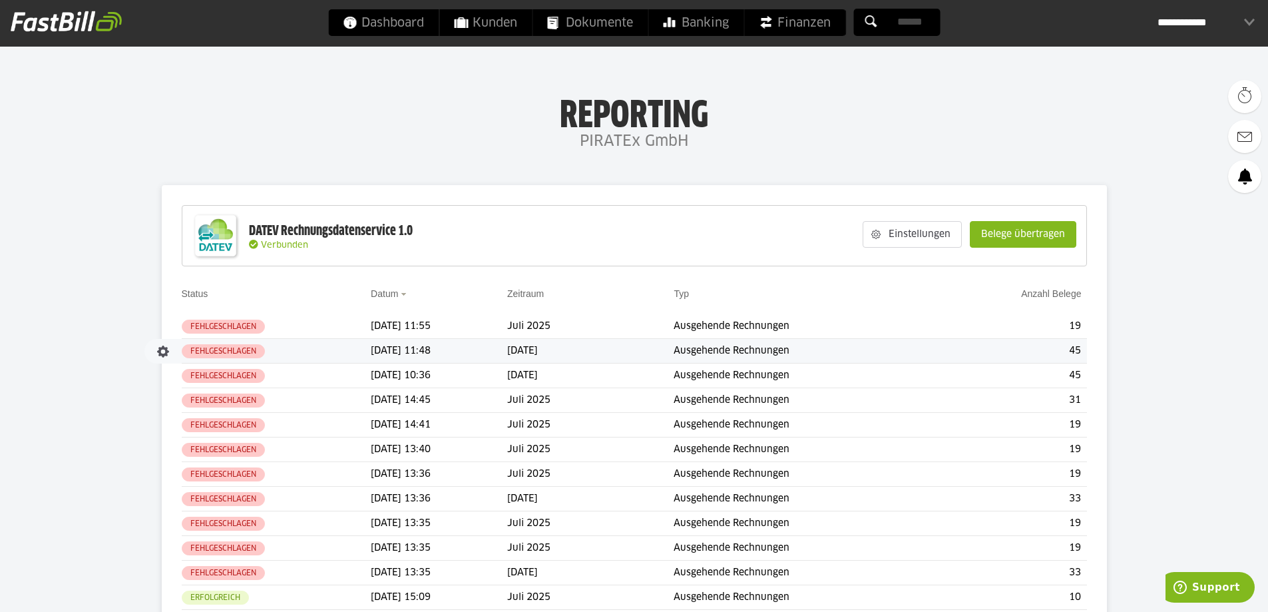
click at [1071, 349] on td "45" at bounding box center [1012, 351] width 149 height 25
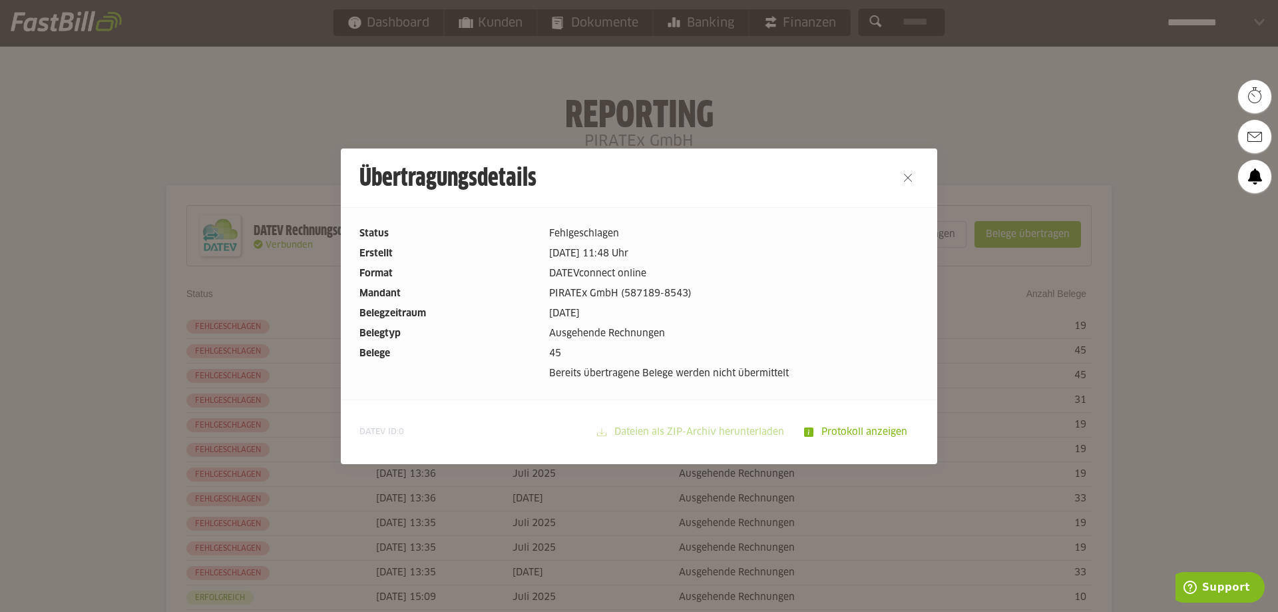
click at [848, 425] on slot "Protokoll anzeigen" at bounding box center [865, 431] width 104 height 25
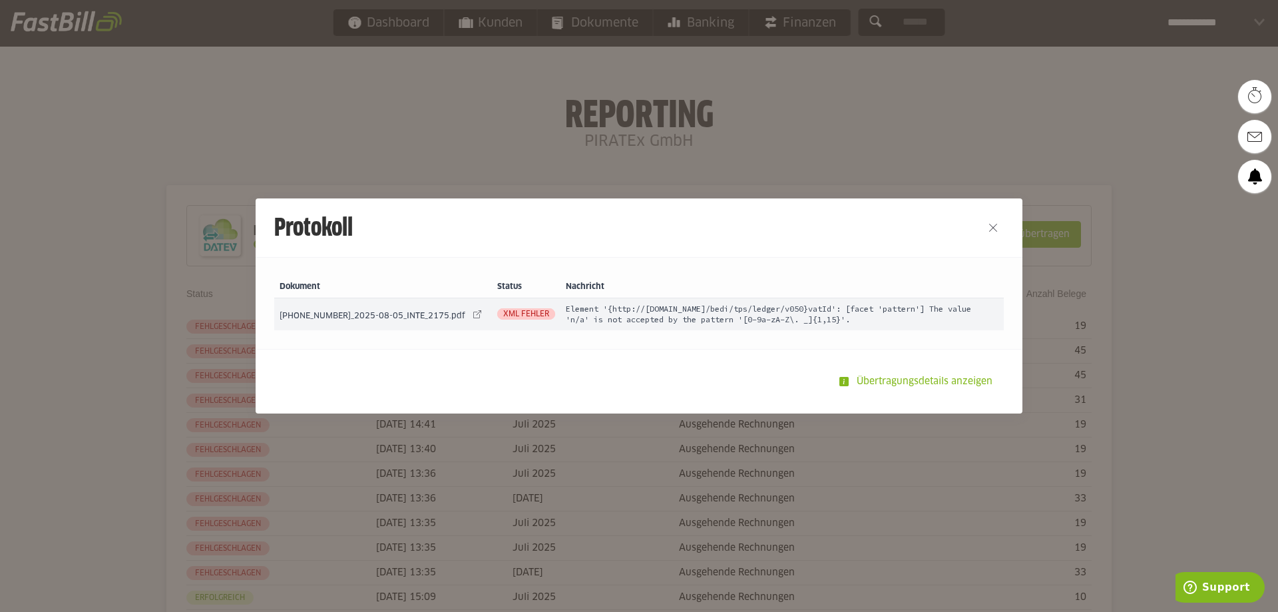
click at [775, 174] on div at bounding box center [639, 306] width 1278 height 612
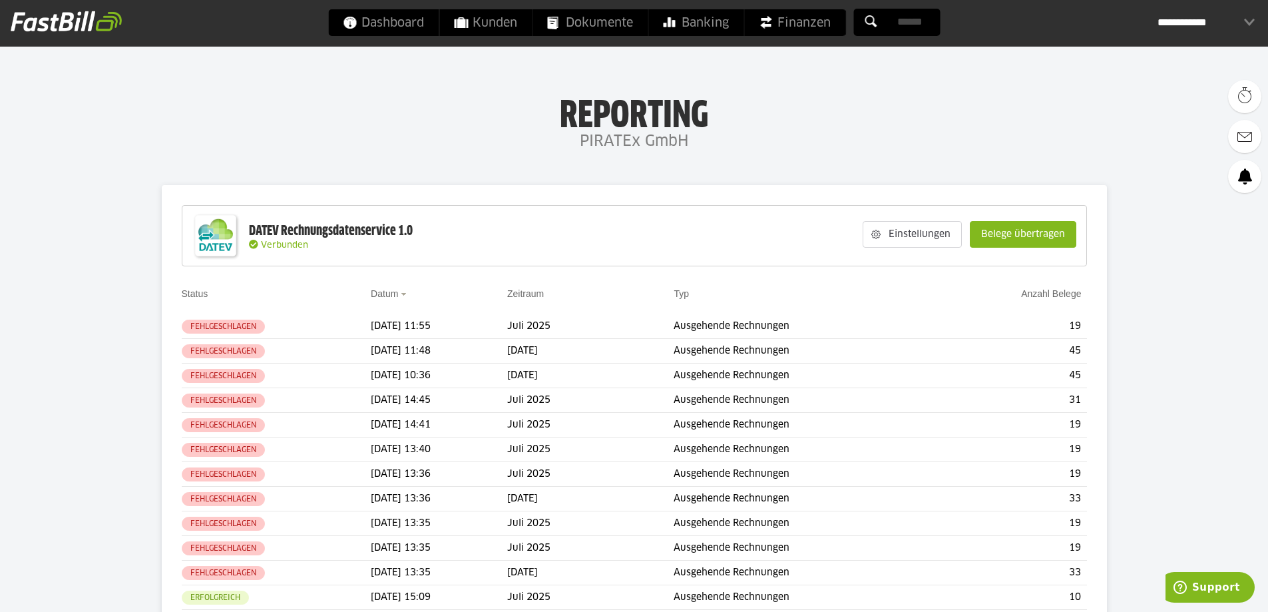
click at [904, 21] on input "text" at bounding box center [896, 22] width 87 height 27
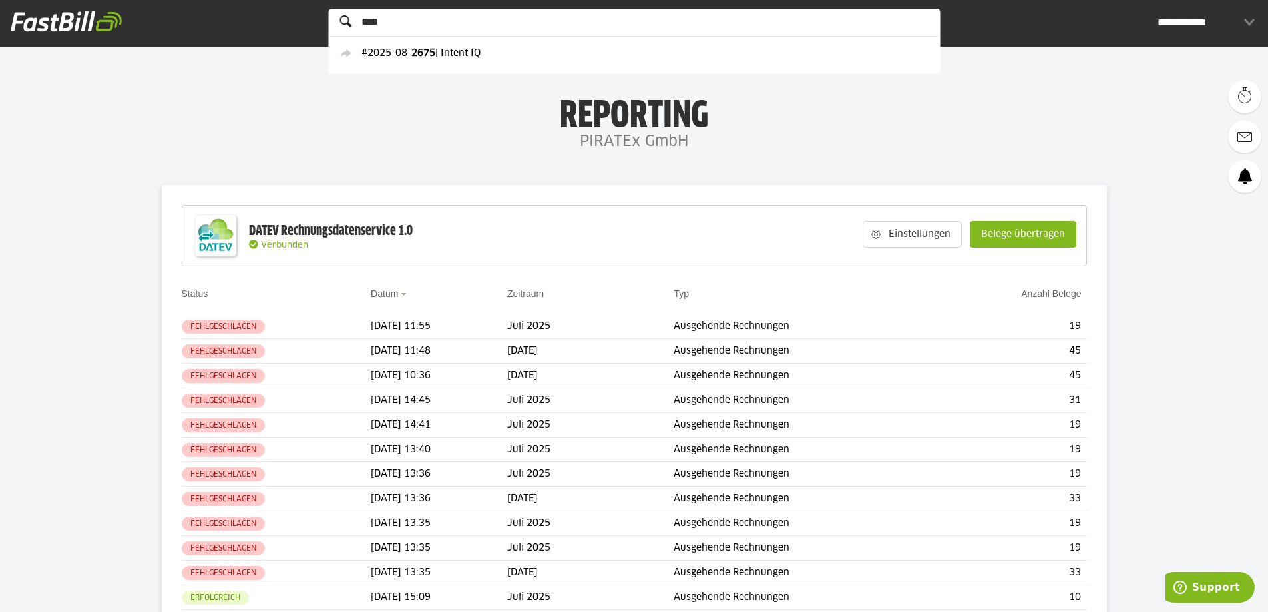
type input "****"
click at [447, 51] on link "#2025-08- 2675 | Intent IQ" at bounding box center [432, 53] width 202 height 15
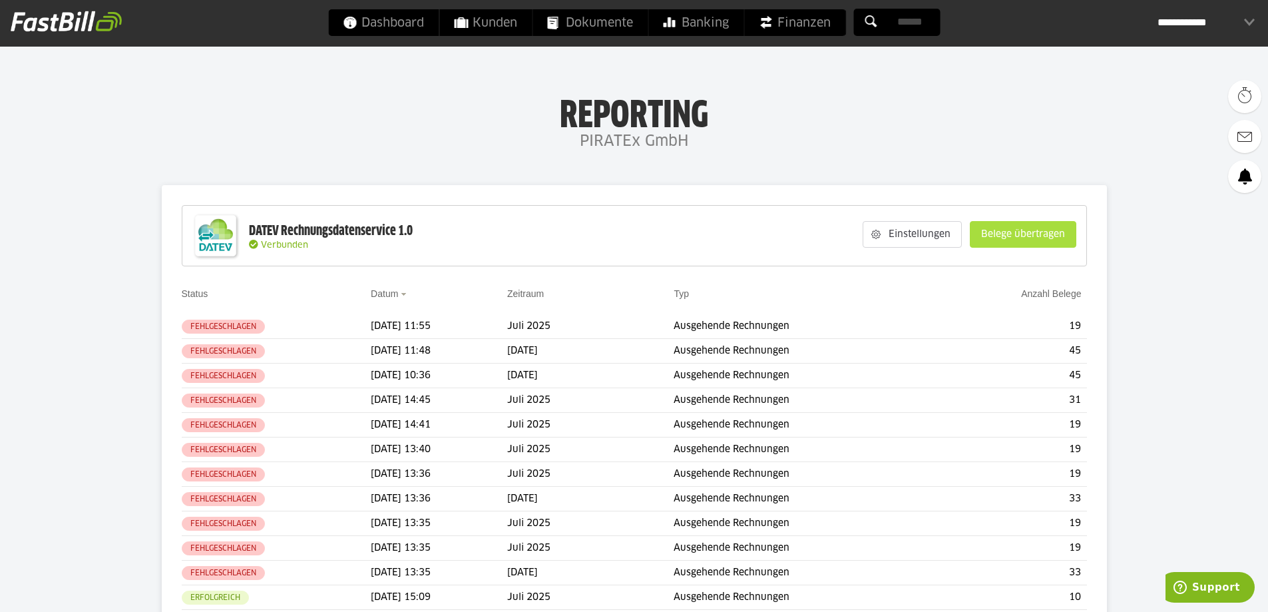
click at [988, 236] on slot "Belege übertragen" at bounding box center [1022, 234] width 105 height 25
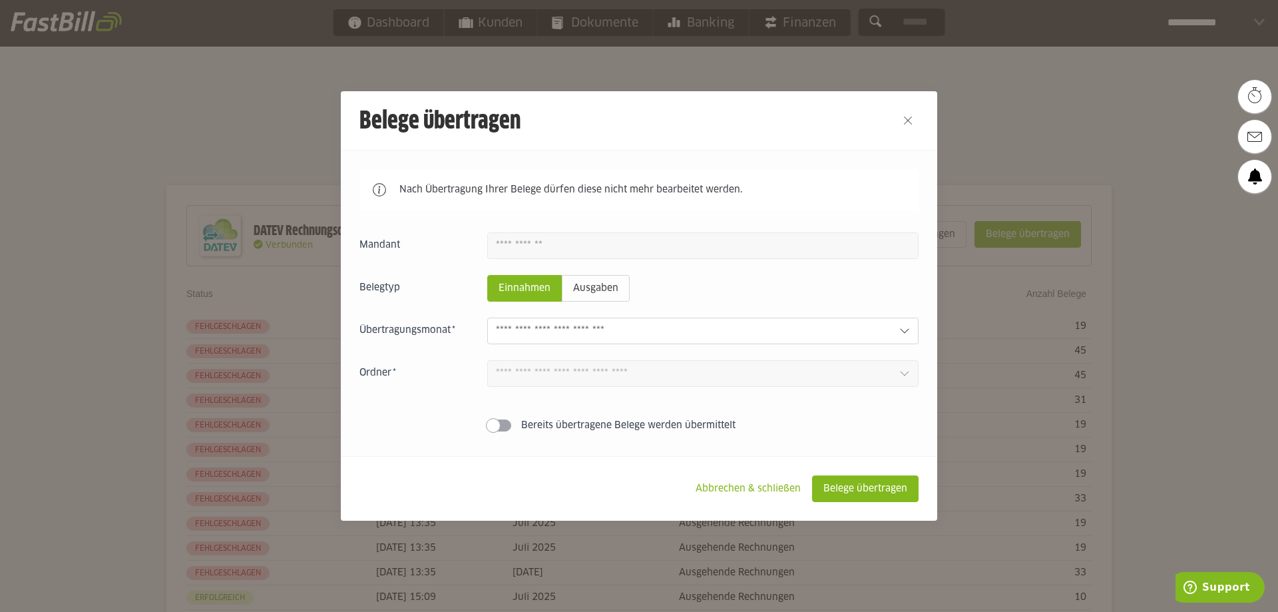
click at [614, 329] on input "text" at bounding box center [692, 330] width 393 height 15
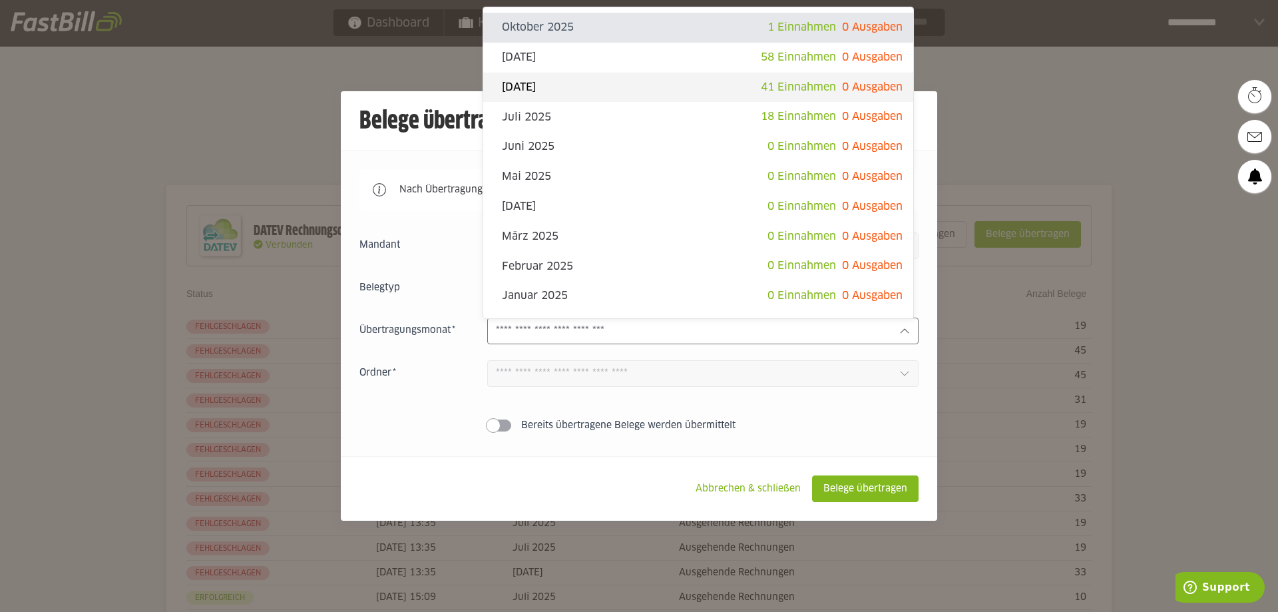
click at [522, 90] on slot "[DATE]" at bounding box center [631, 87] width 259 height 15
type input "**********"
type input "*******"
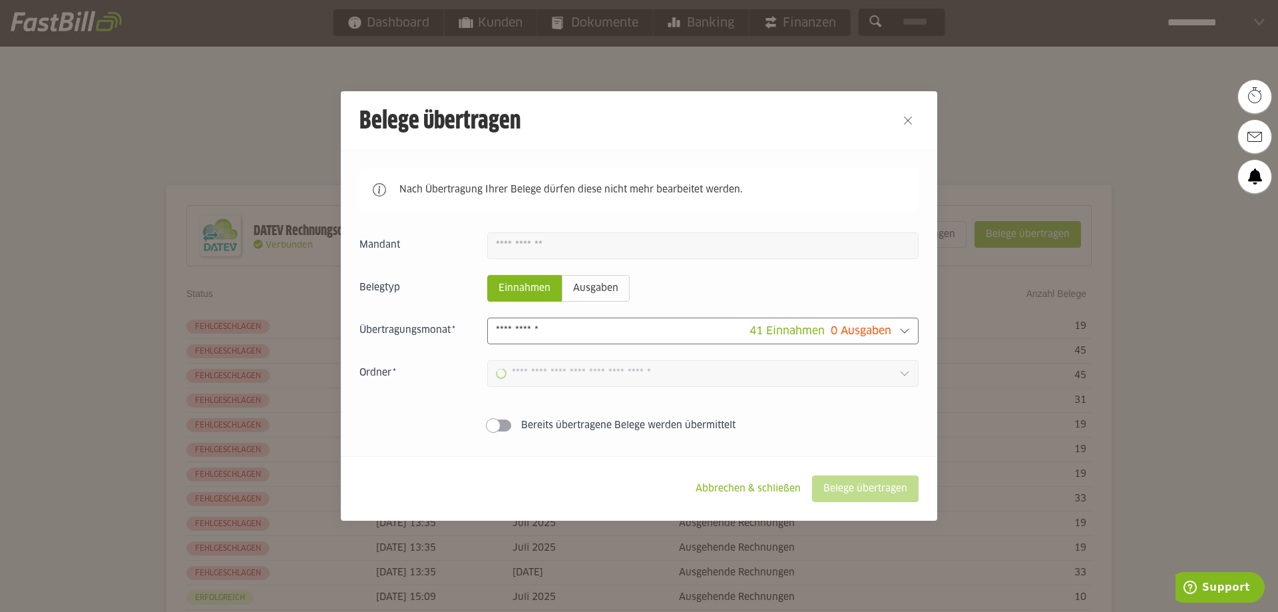
type input "**********"
click at [855, 478] on slot "Belege übertragen" at bounding box center [864, 488] width 105 height 25
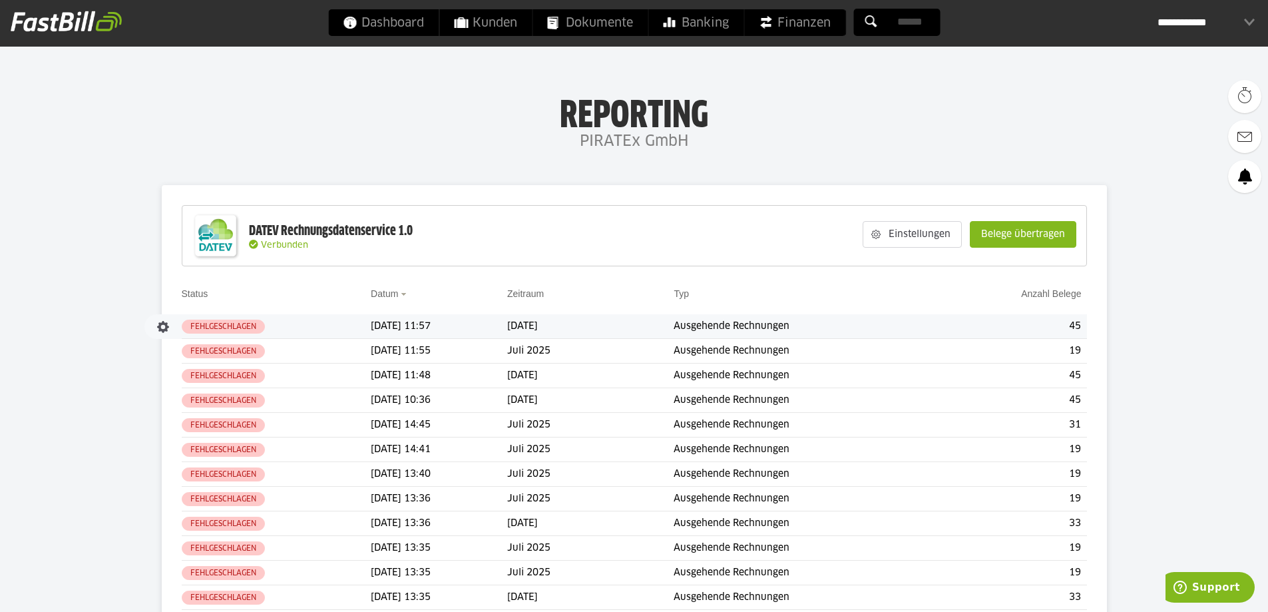
click at [1009, 327] on td "45" at bounding box center [1012, 326] width 149 height 25
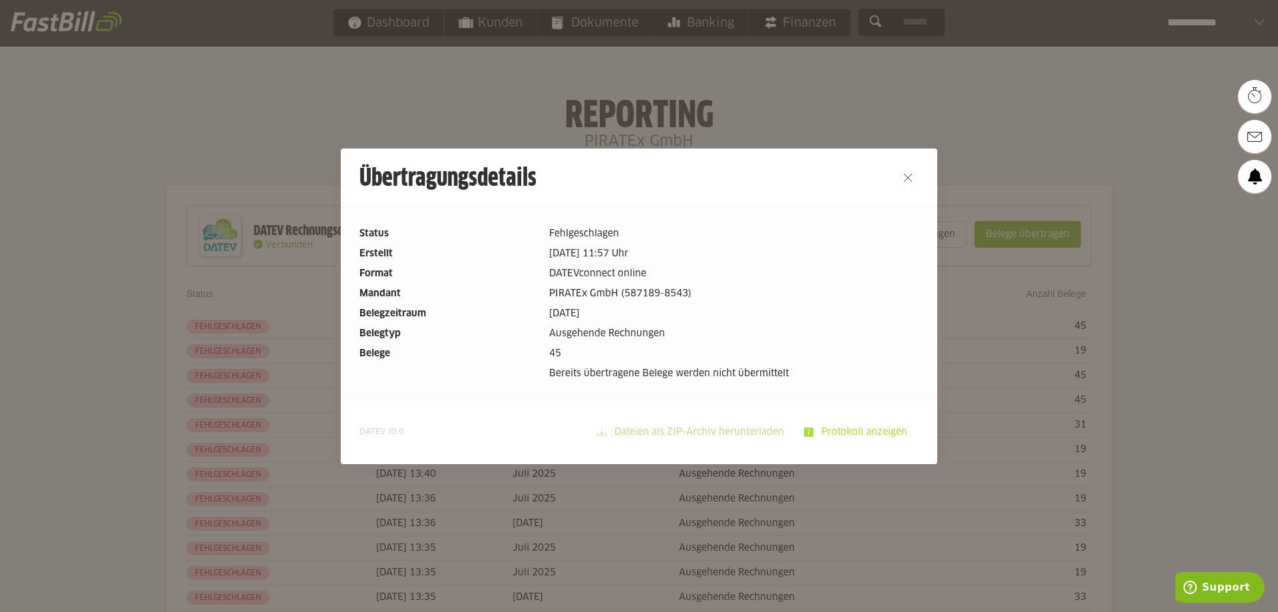
click at [878, 427] on slot "Protokoll anzeigen" at bounding box center [865, 431] width 104 height 25
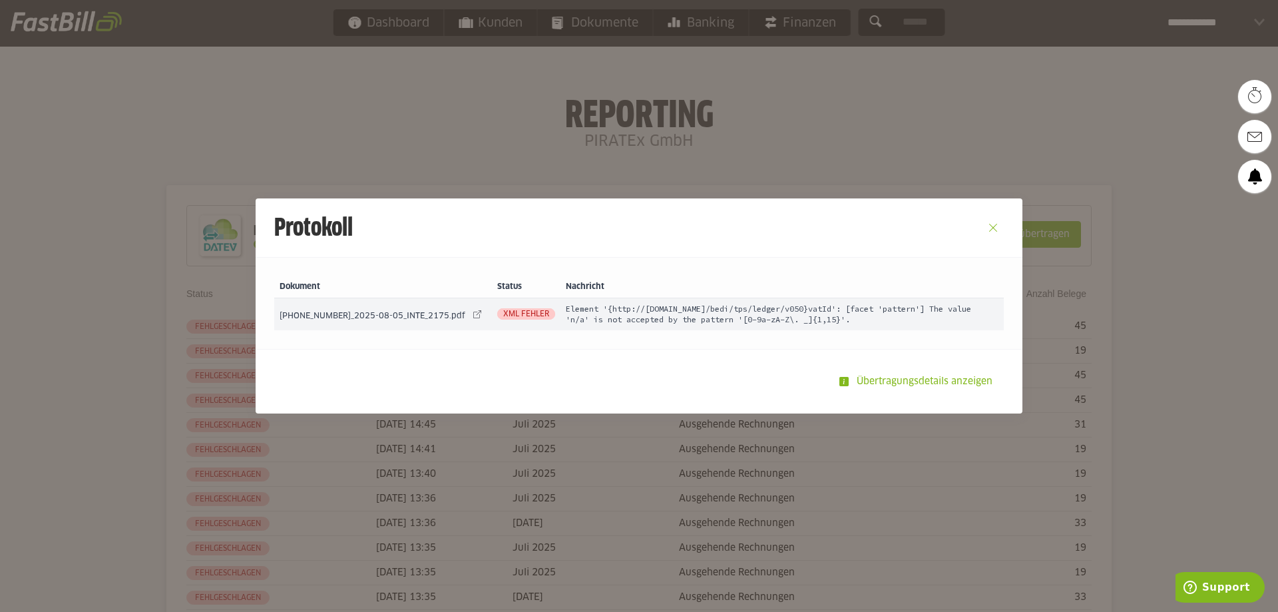
click at [988, 227] on button "Close" at bounding box center [992, 227] width 21 height 21
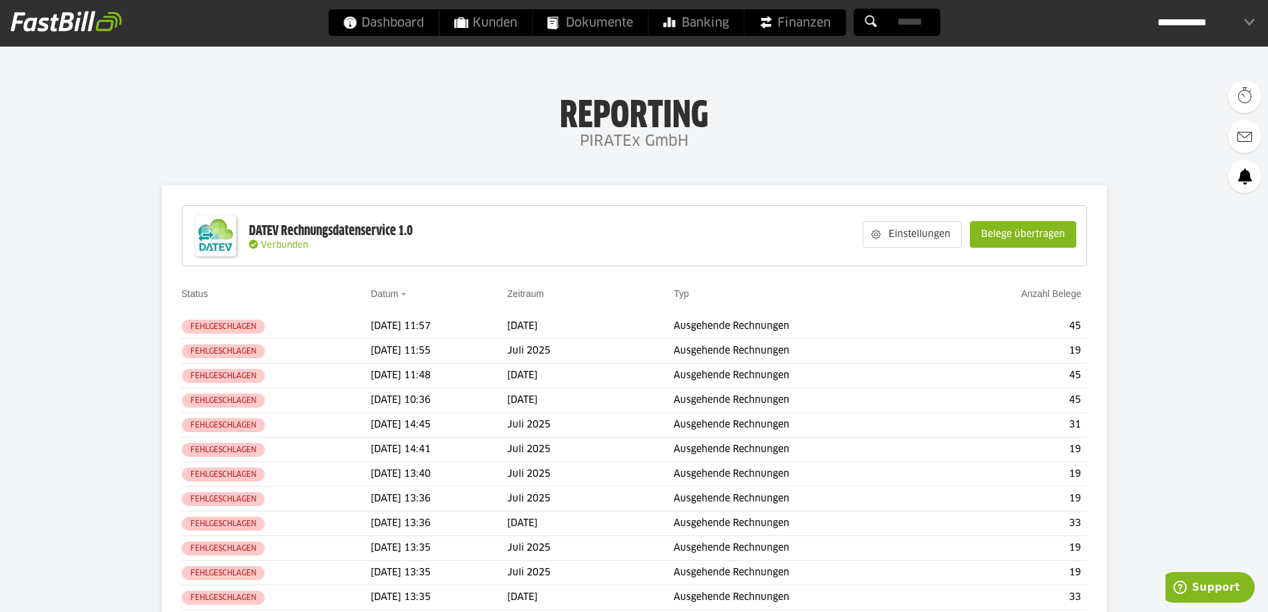
click at [898, 25] on input "text" at bounding box center [896, 22] width 87 height 27
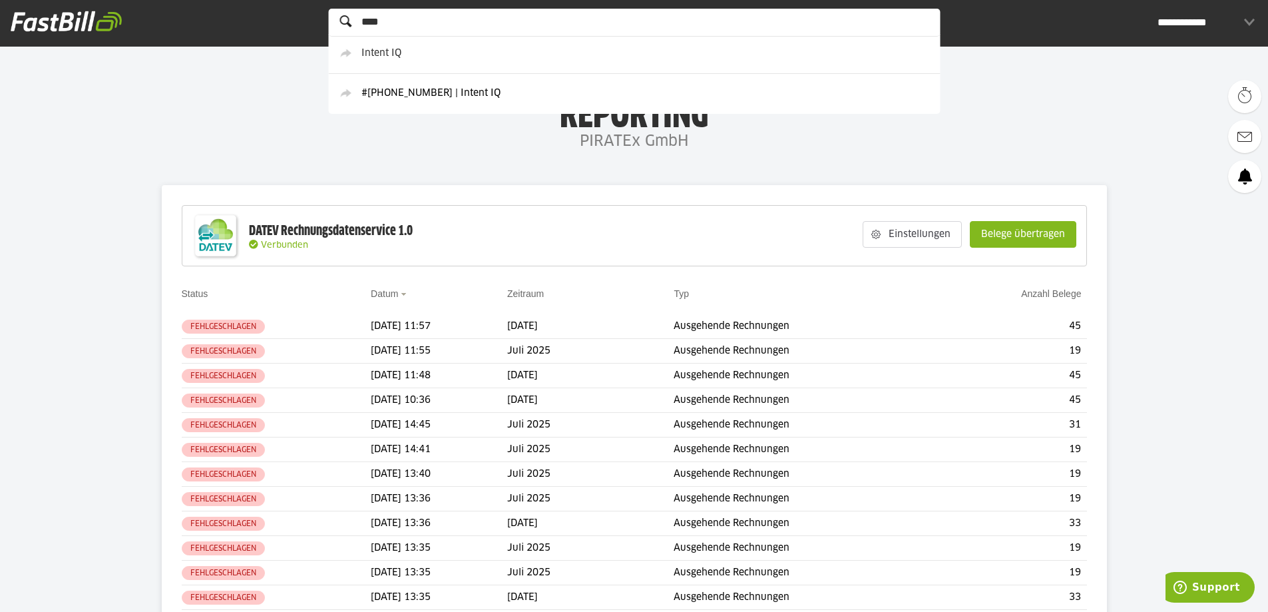
type input "****"
click at [424, 94] on link "#2025-08-2675 | Intent IQ" at bounding box center [432, 93] width 202 height 15
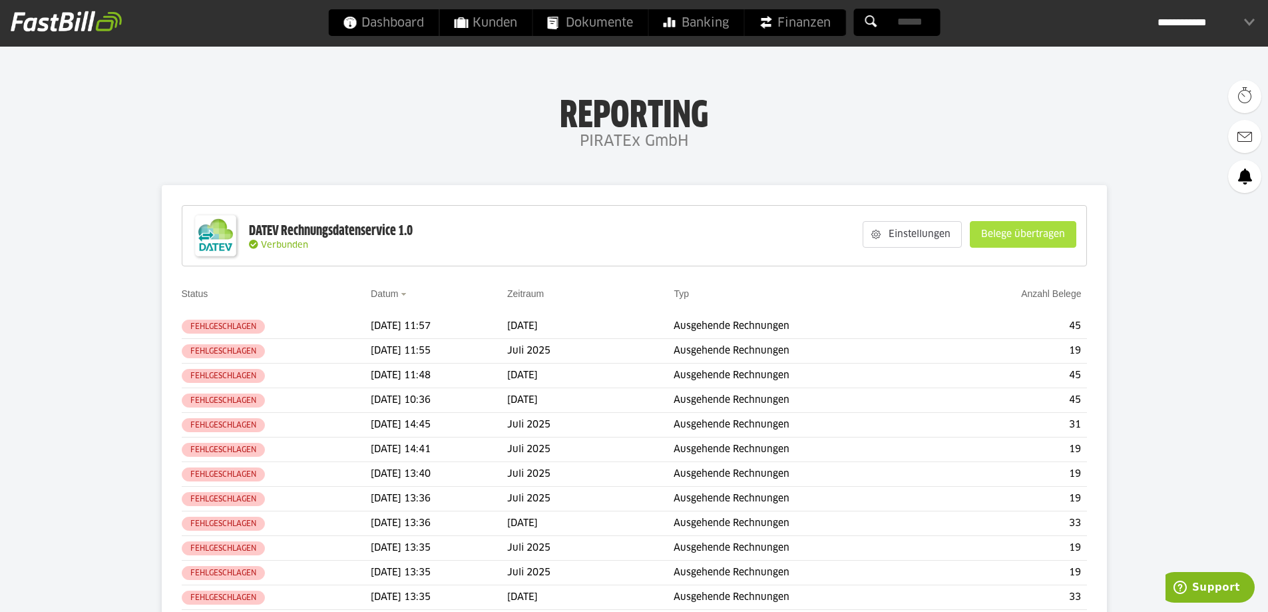
click at [1036, 231] on slot "Belege übertragen" at bounding box center [1022, 234] width 105 height 25
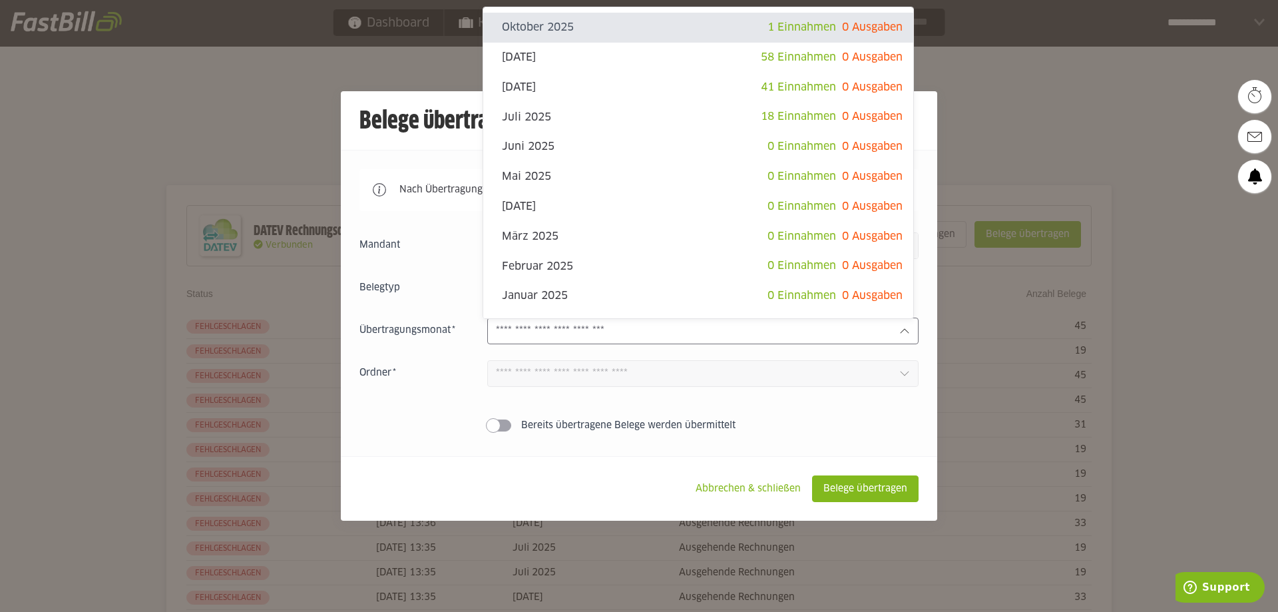
drag, startPoint x: 575, startPoint y: 333, endPoint x: 578, endPoint y: 339, distance: 6.9
click at [576, 333] on input "text" at bounding box center [692, 330] width 393 height 15
click at [513, 114] on slot "Juli 2025" at bounding box center [631, 117] width 259 height 15
type input "*********"
type input "*******"
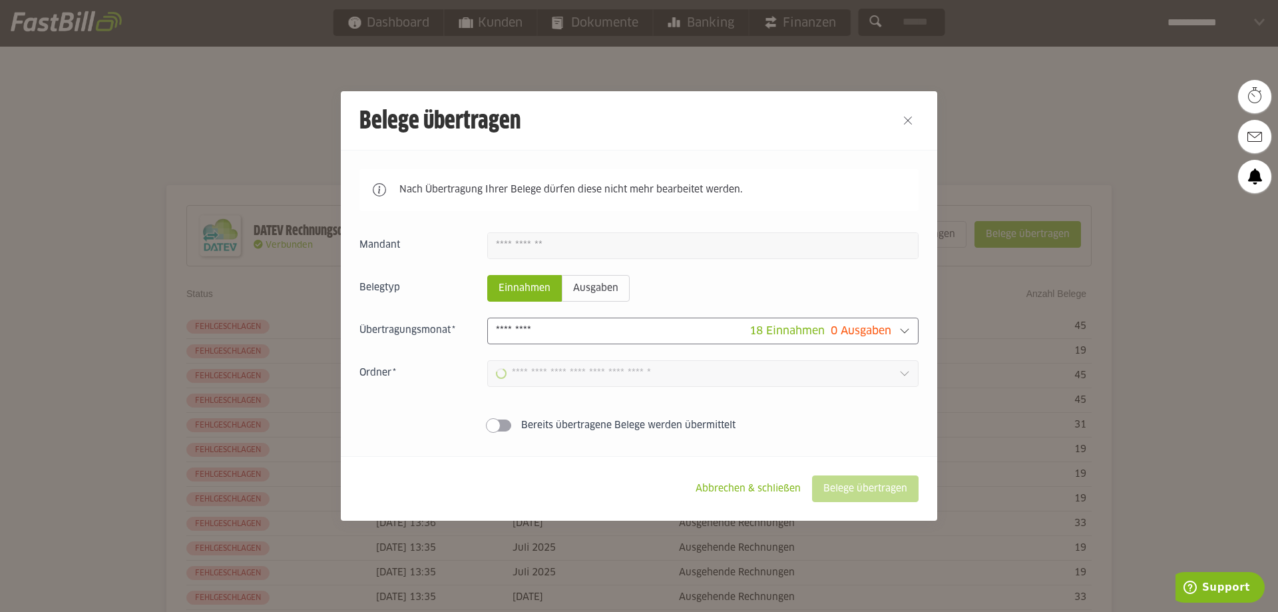
type input "**********"
click at [848, 485] on slot "Belege übertragen" at bounding box center [864, 488] width 105 height 25
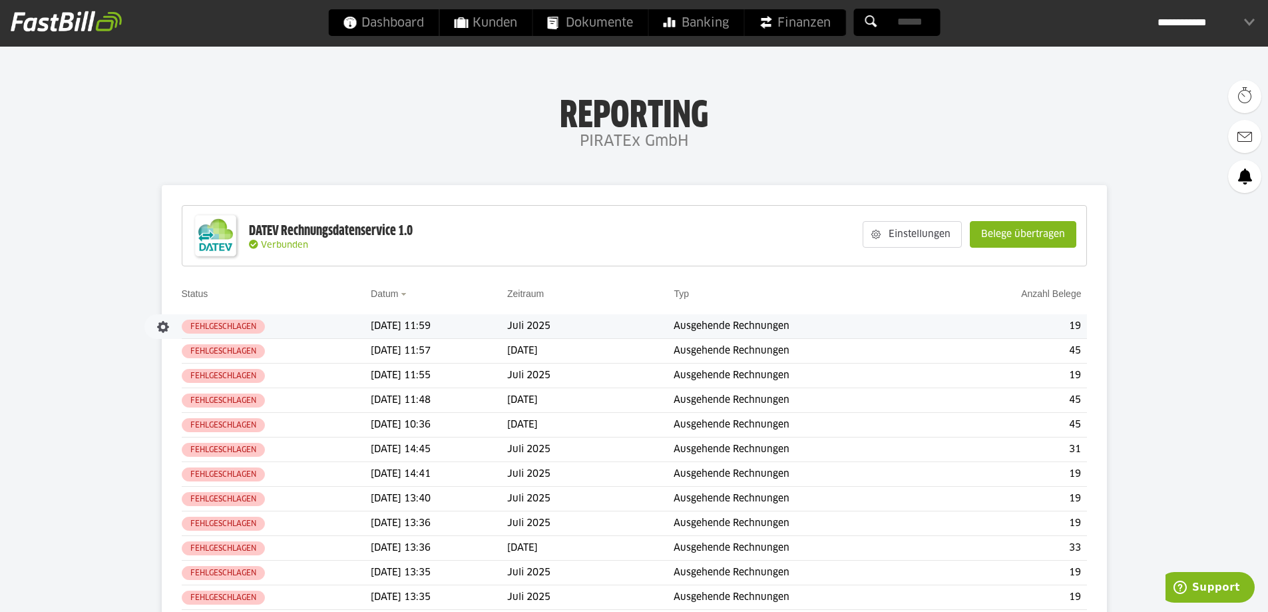
click at [1033, 320] on td "19" at bounding box center [1012, 326] width 149 height 25
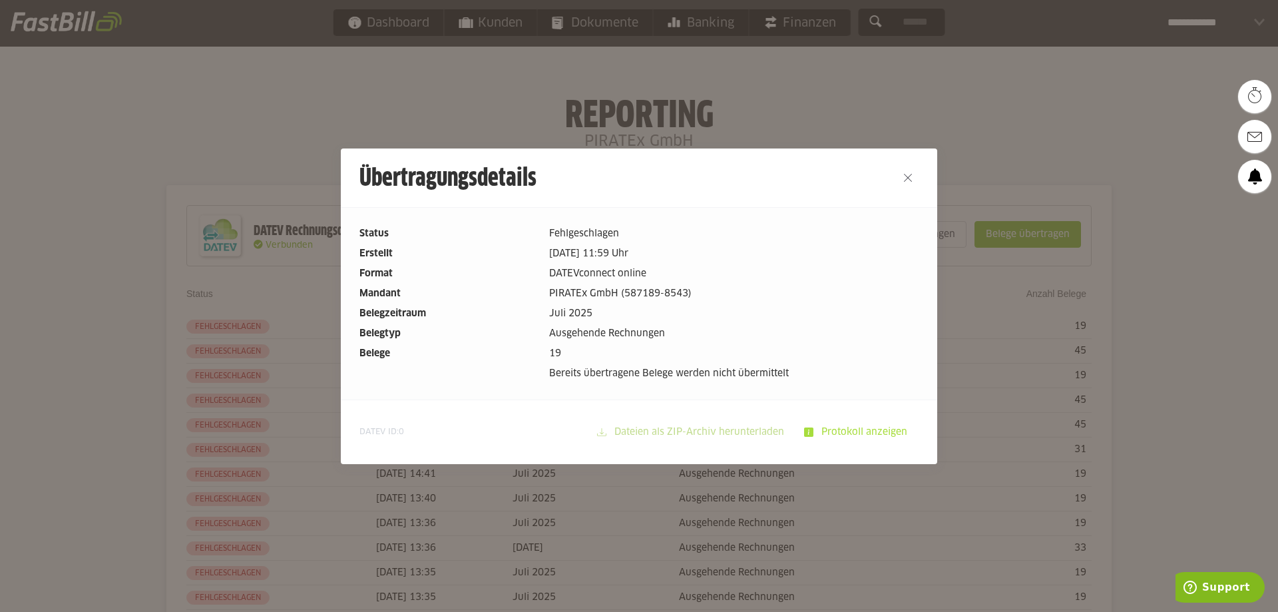
click at [837, 425] on slot "Protokoll anzeigen" at bounding box center [865, 431] width 104 height 25
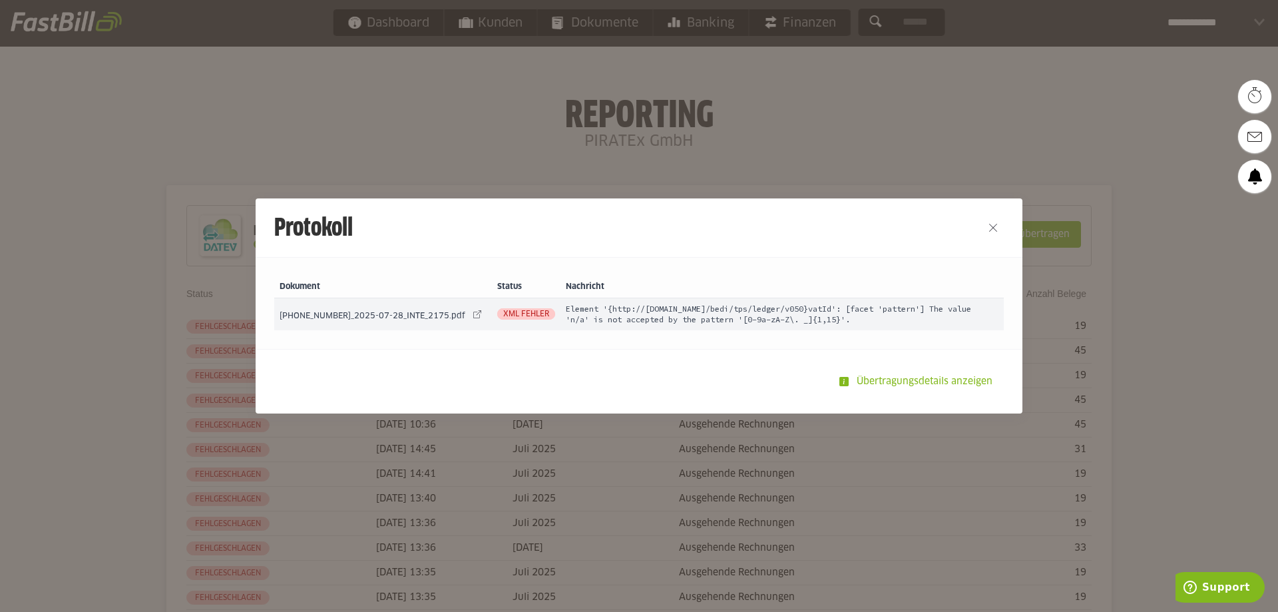
click at [502, 311] on span "XML Fehler" at bounding box center [526, 313] width 58 height 11
click at [468, 311] on link at bounding box center [477, 314] width 19 height 19
drag, startPoint x: 819, startPoint y: 324, endPoint x: 546, endPoint y: 305, distance: 274.2
click at [560, 305] on td "Element '{http://[DOMAIN_NAME]/bedi/tps/ledger/v050}vatId': [facet 'pattern'] T…" at bounding box center [781, 314] width 443 height 32
copy td "Element '{http://[DOMAIN_NAME]/bedi/tps/ledger/v050}vatId': [facet 'pattern'] T…"
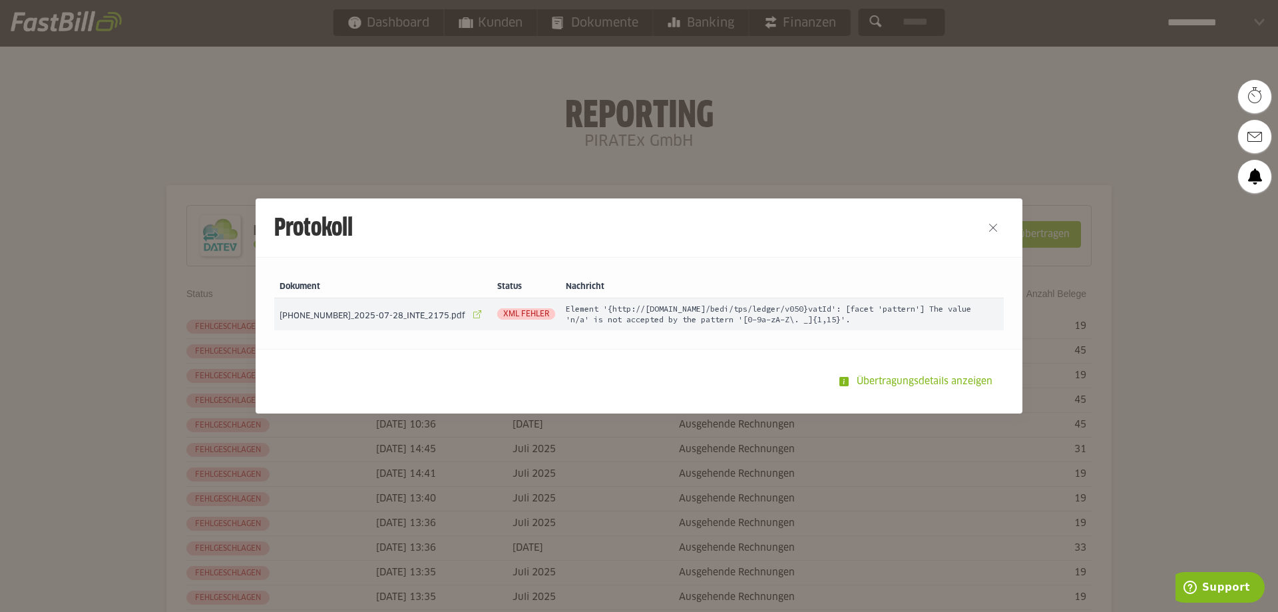
click at [468, 311] on link at bounding box center [477, 314] width 19 height 19
